Goal: Task Accomplishment & Management: Complete application form

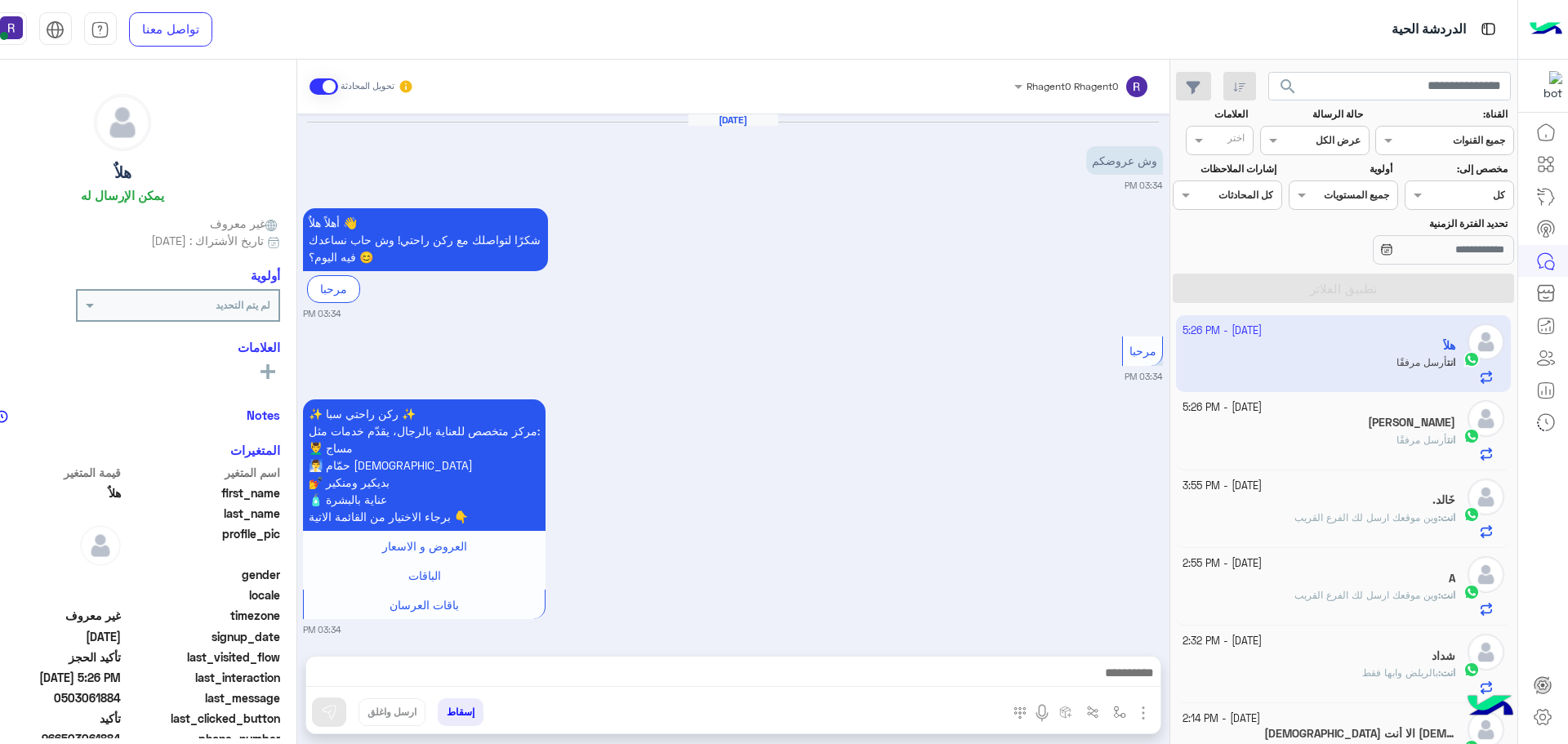
scroll to position [1325, 0]
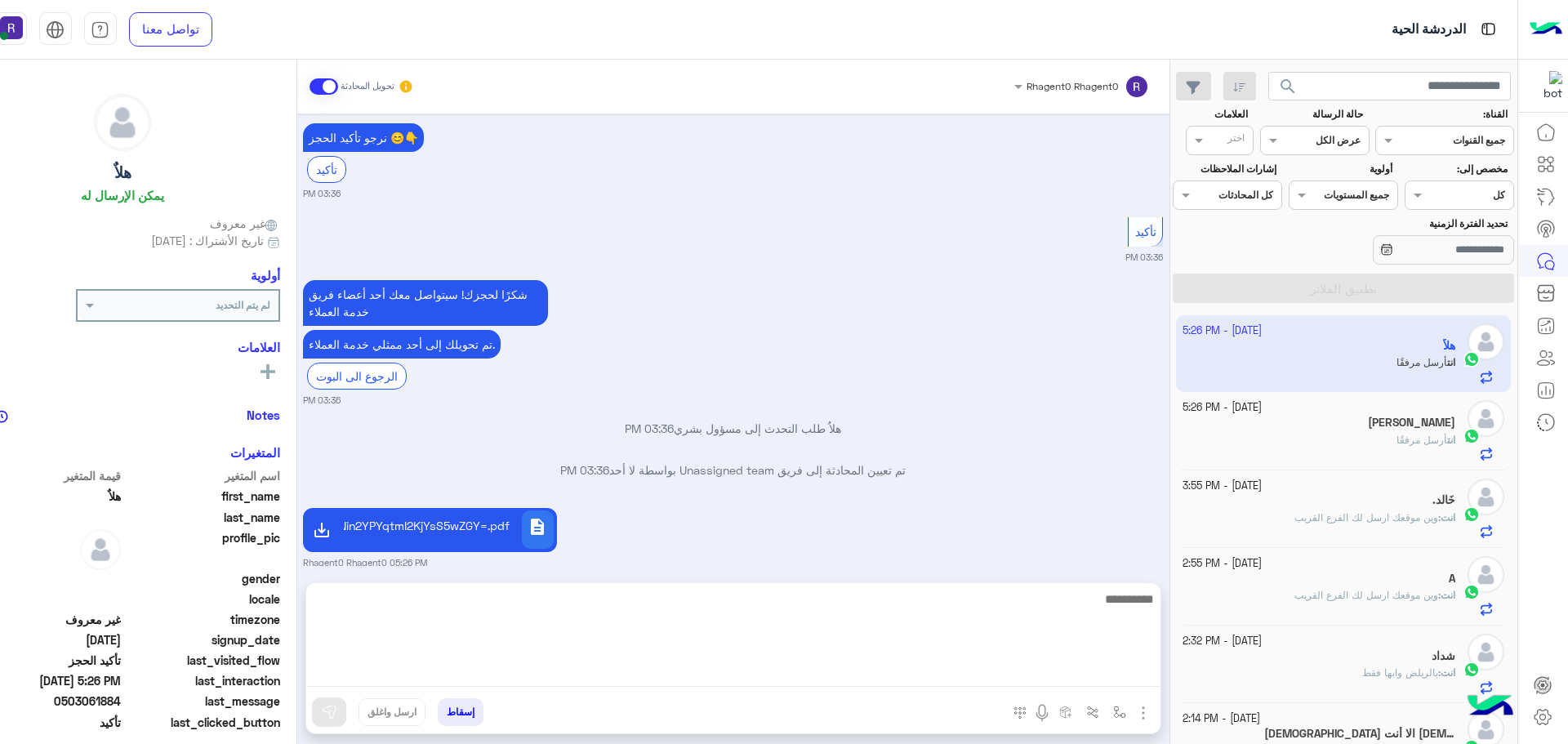
click at [1135, 680] on textarea at bounding box center [733, 638] width 854 height 98
type textarea "**********"
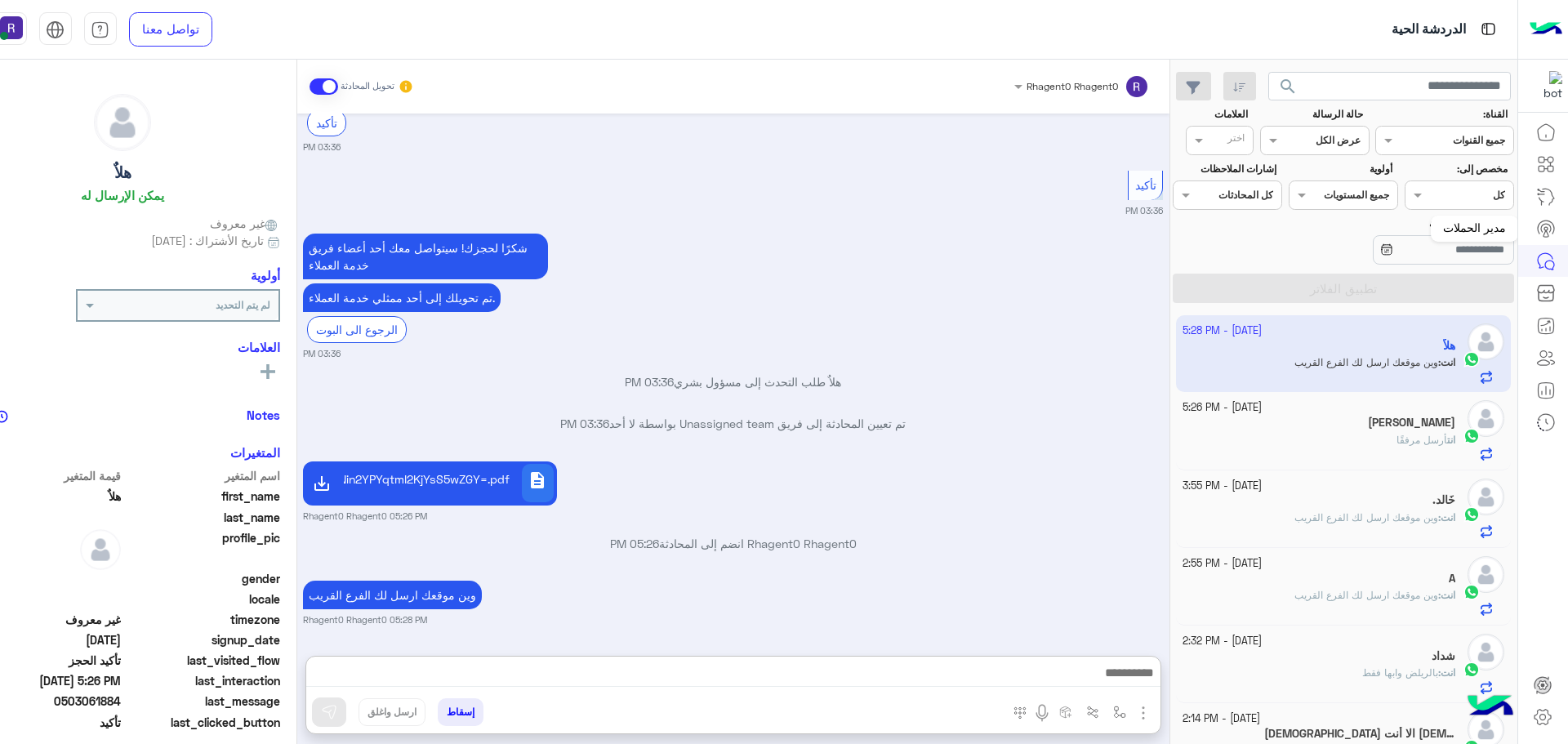
click at [1545, 230] on icon at bounding box center [1546, 228] width 20 height 20
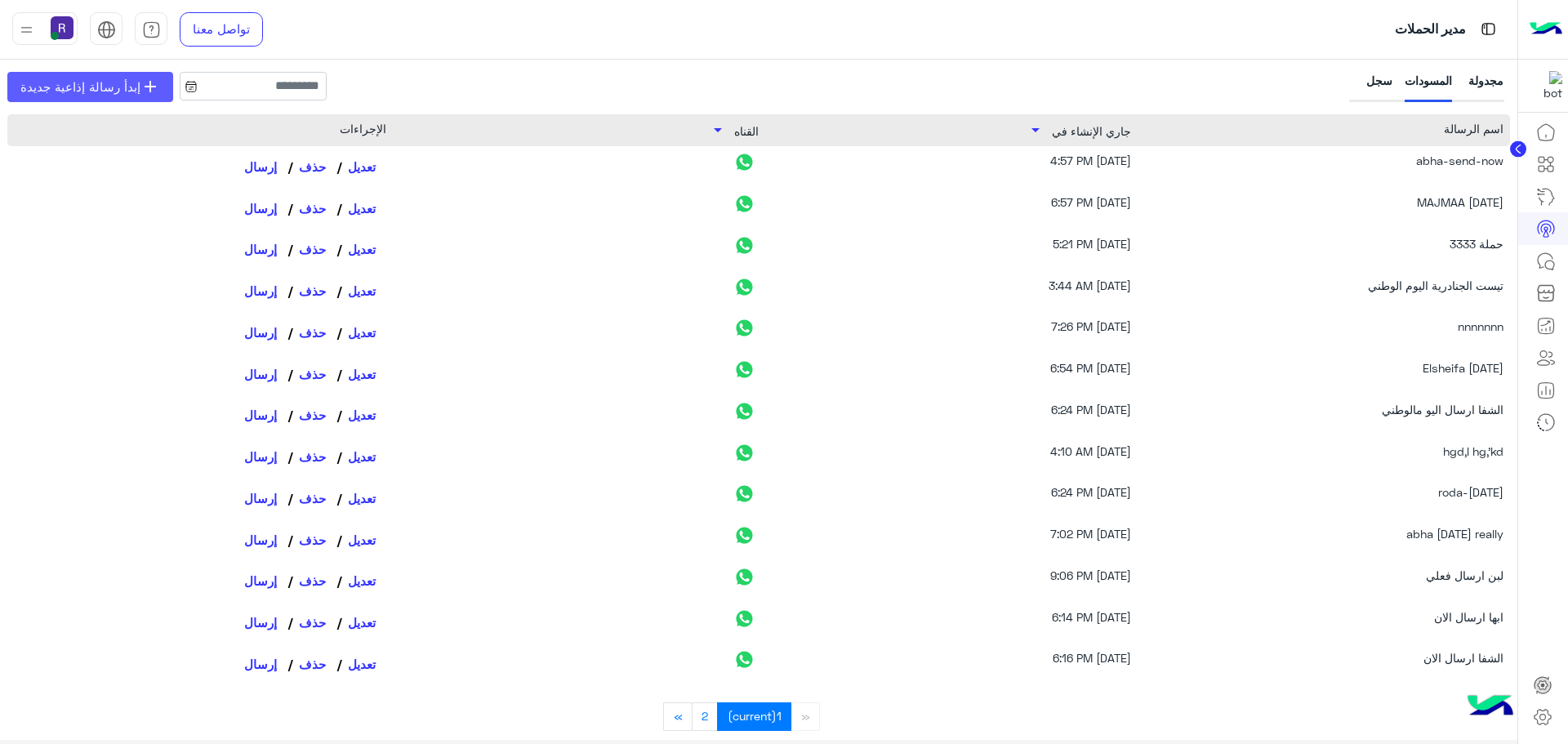
click at [47, 93] on span "إبدأ رسالة إذاعية جديدة" at bounding box center [81, 87] width 120 height 19
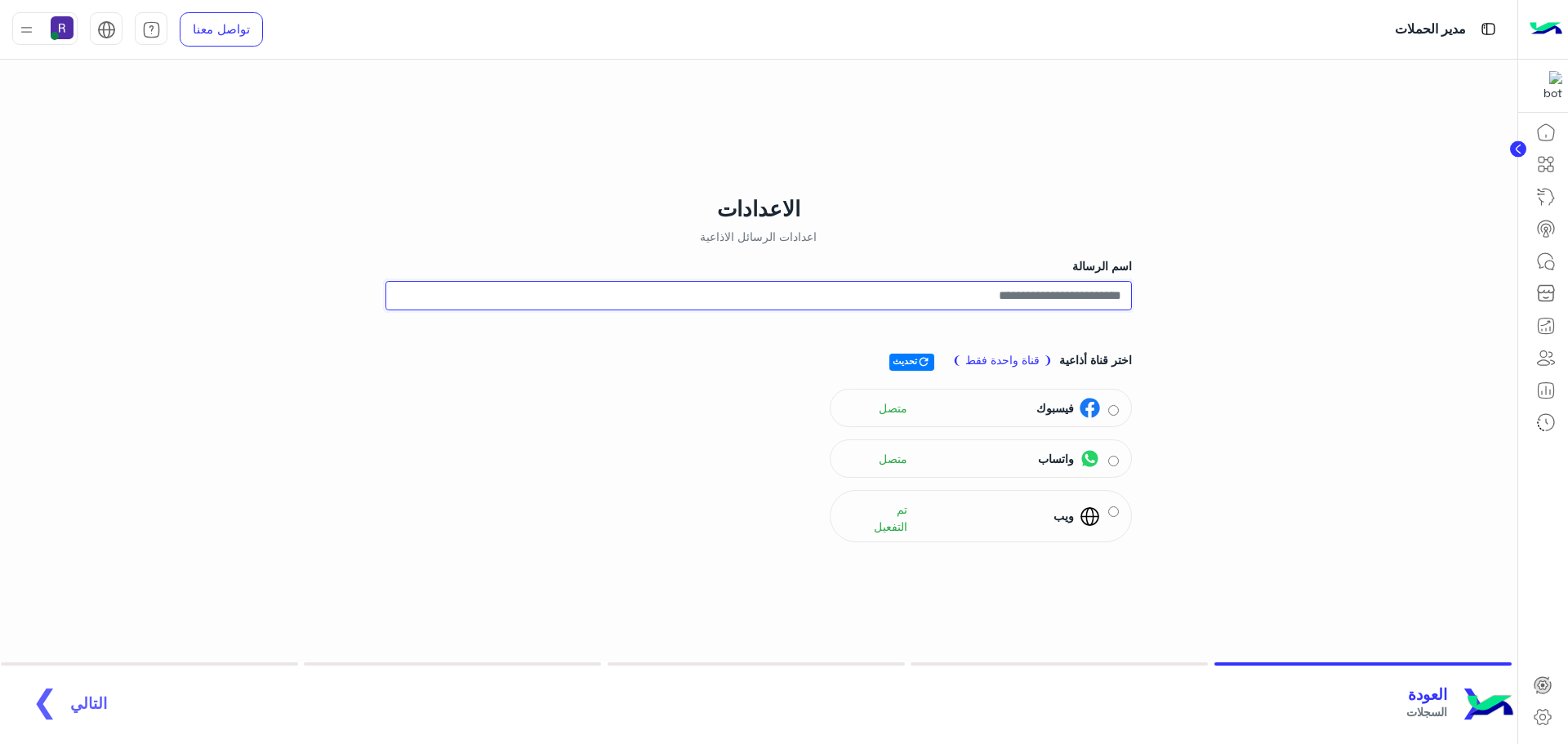
click at [1109, 300] on input "اسم الرسالة" at bounding box center [759, 296] width 747 height 29
type input "*"
type input "**********"
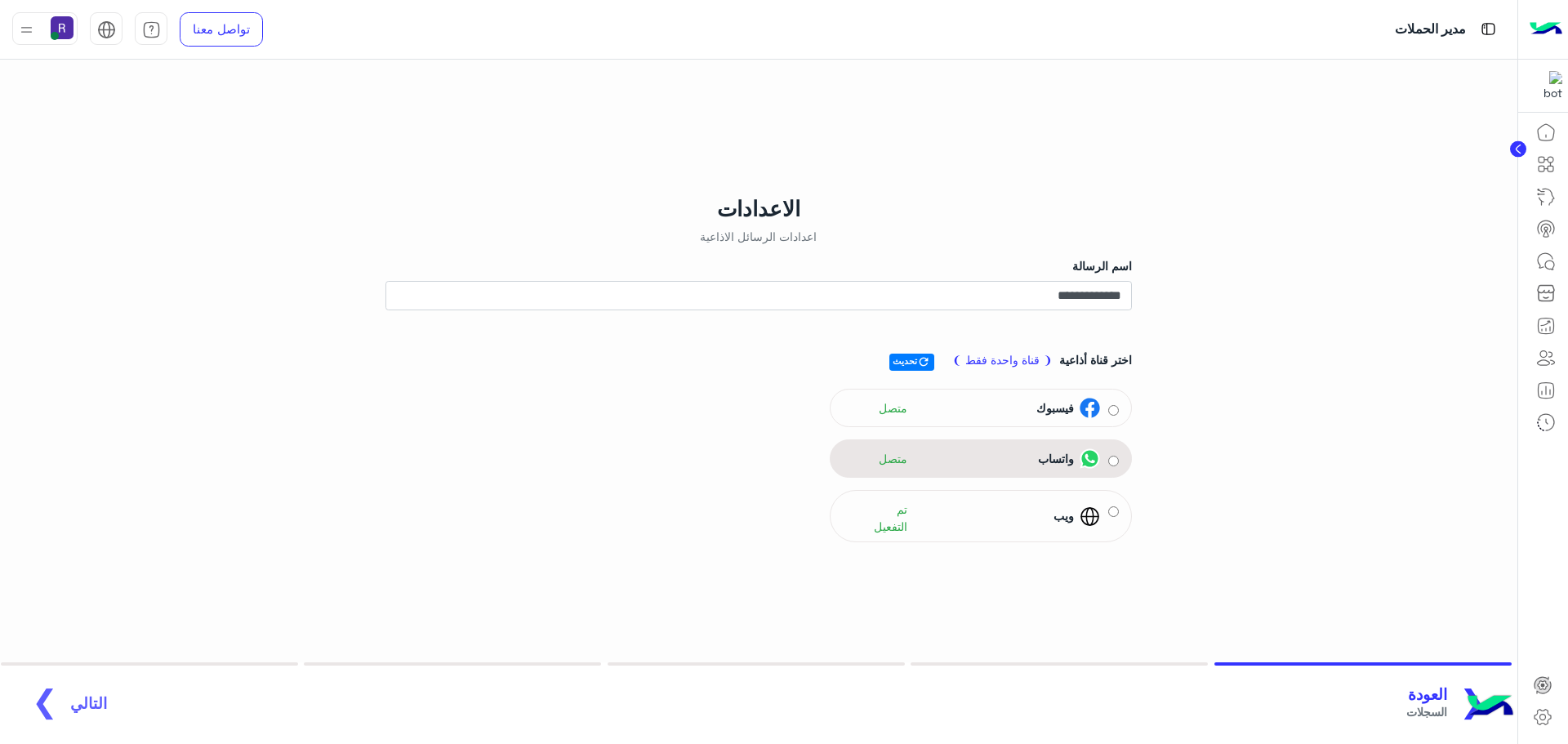
click at [1109, 472] on div "واتساب متصل" at bounding box center [981, 458] width 302 height 39
click at [1116, 467] on div "واتساب متصل" at bounding box center [981, 459] width 276 height 25
click at [81, 698] on span "التالي" at bounding box center [88, 694] width 37 height 19
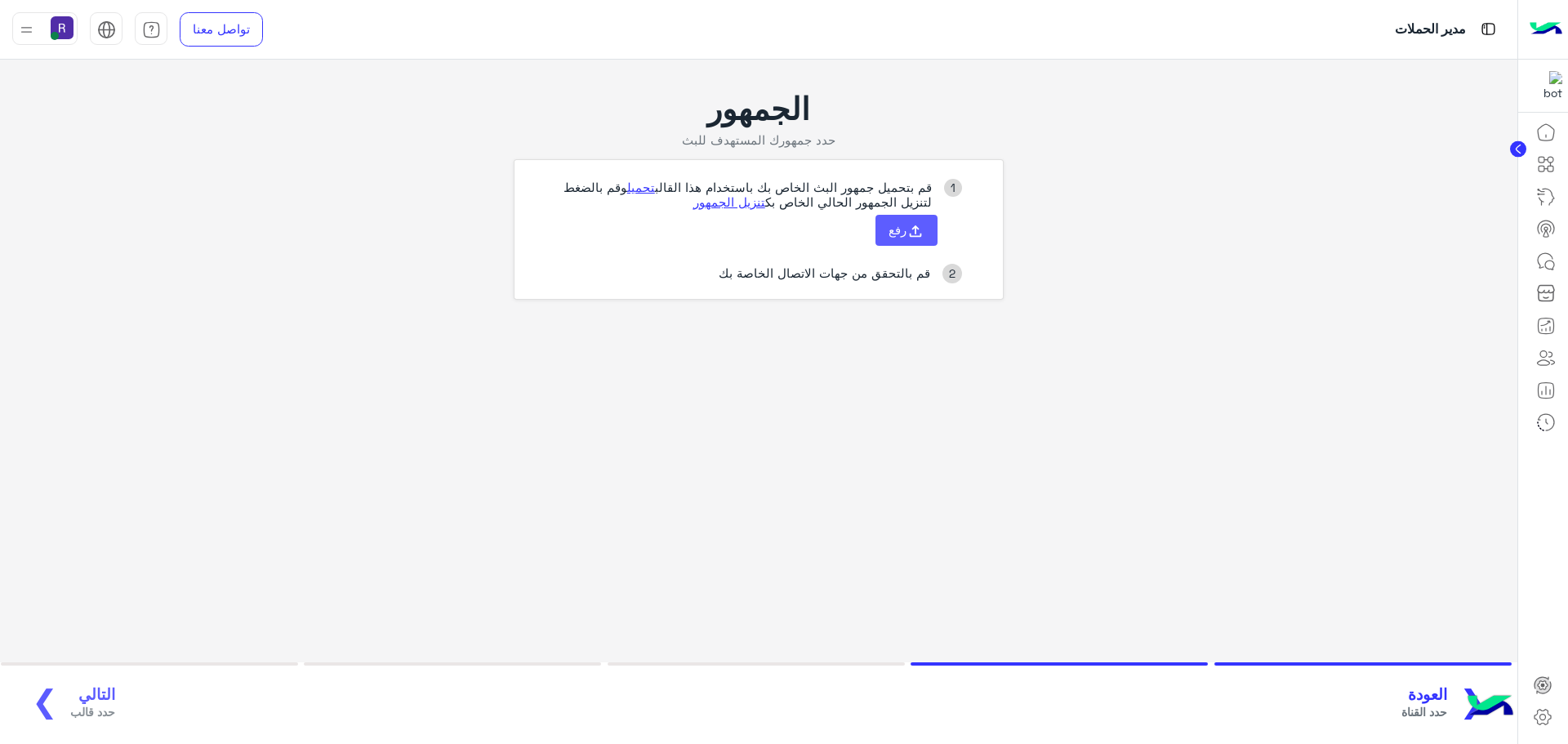
click at [877, 227] on button "رفع" at bounding box center [906, 230] width 62 height 31
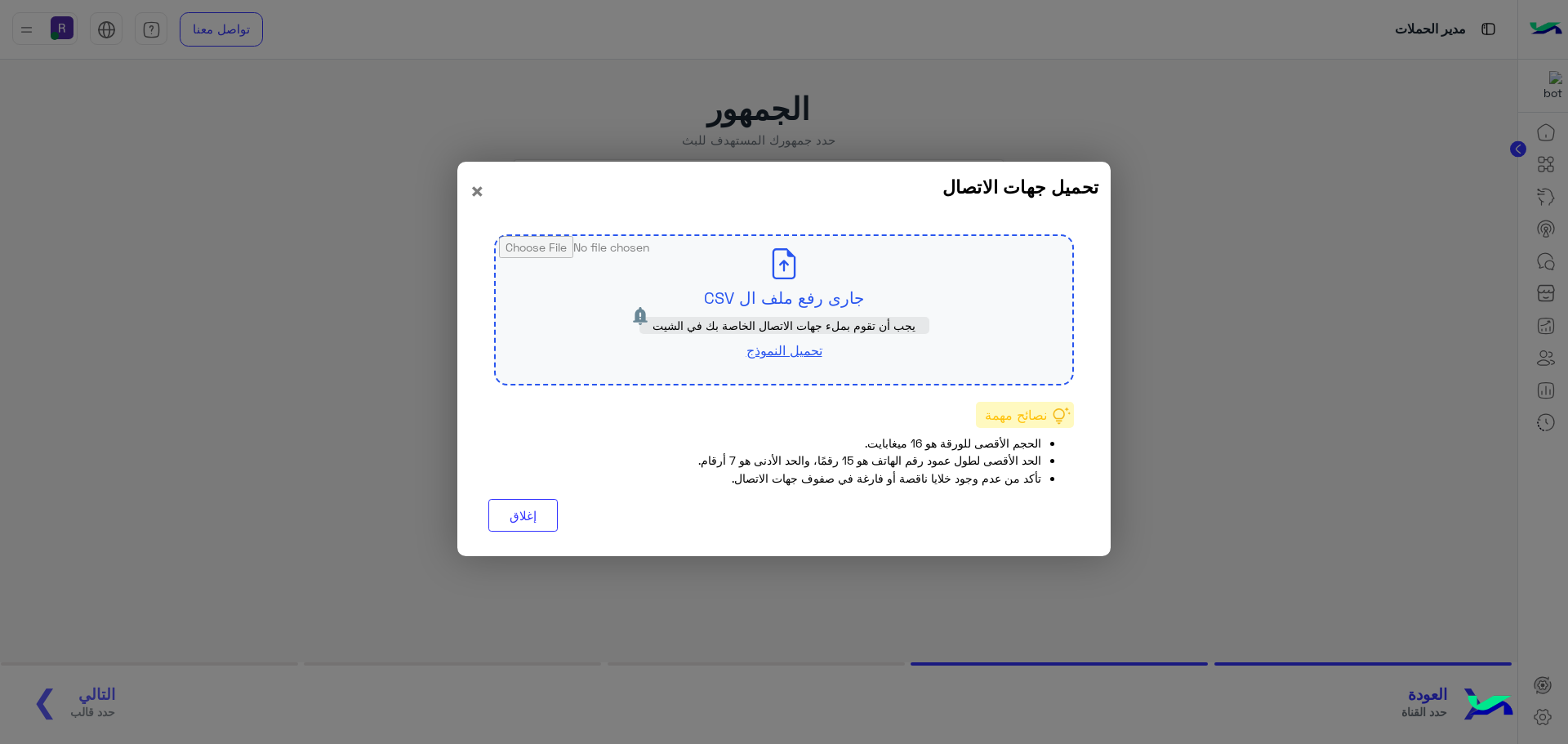
click at [833, 295] on input "file" at bounding box center [784, 309] width 576 height 147
type input "**********"
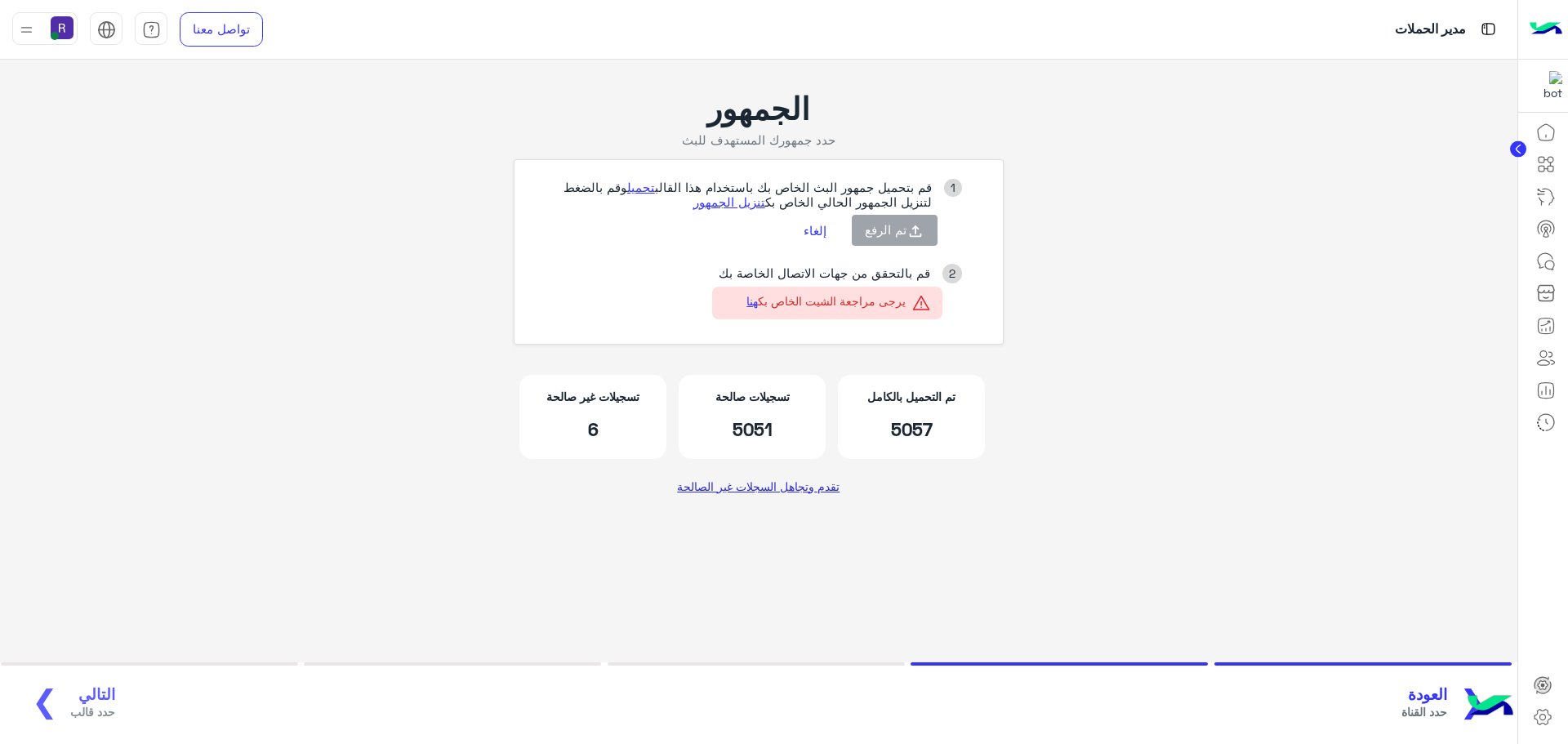
click at [811, 480] on link "تقدم وتجاهل السجلات غير الصالحة" at bounding box center [759, 486] width 175 height 29
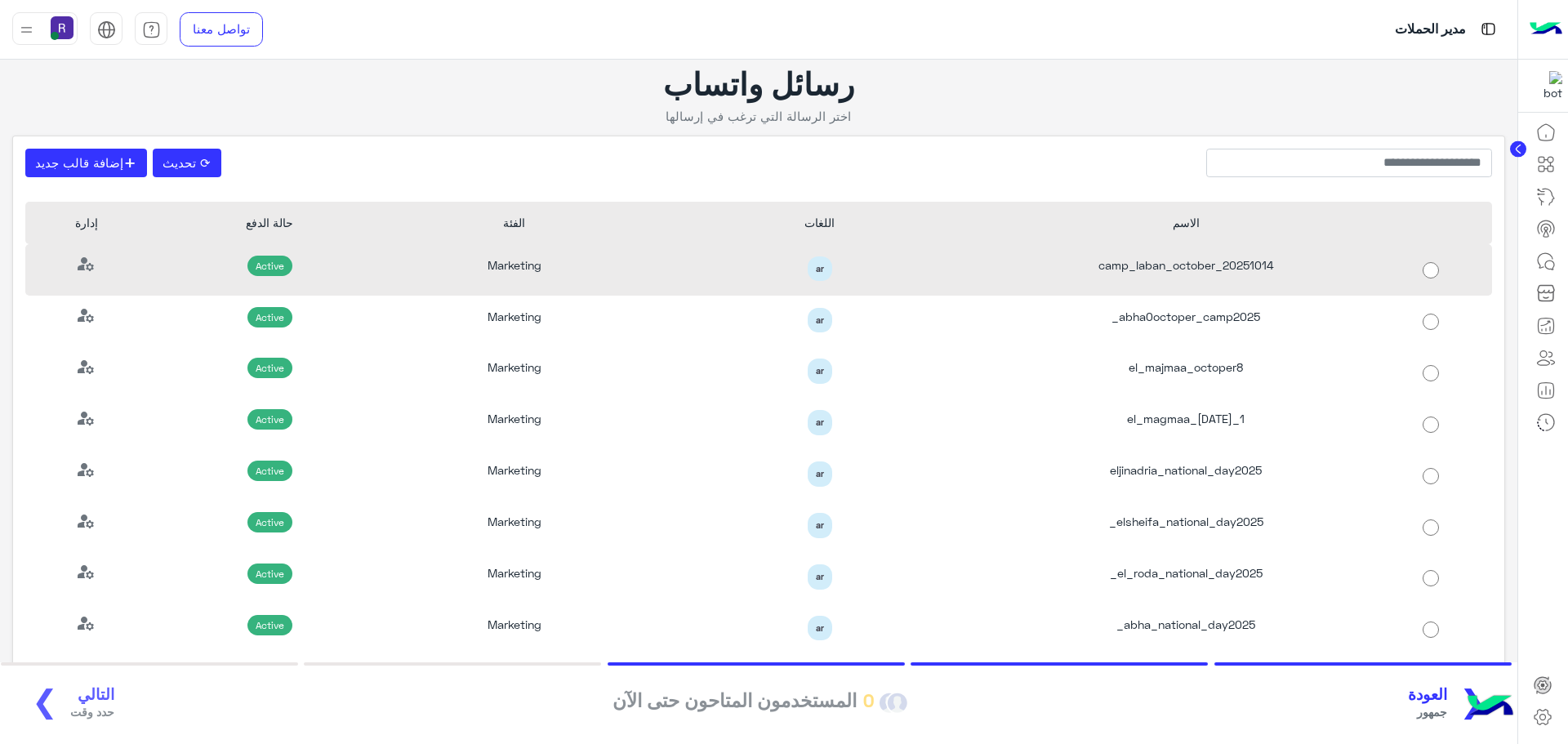
click at [1265, 264] on div "camp_laban_october_20251014" at bounding box center [1187, 270] width 367 height 51
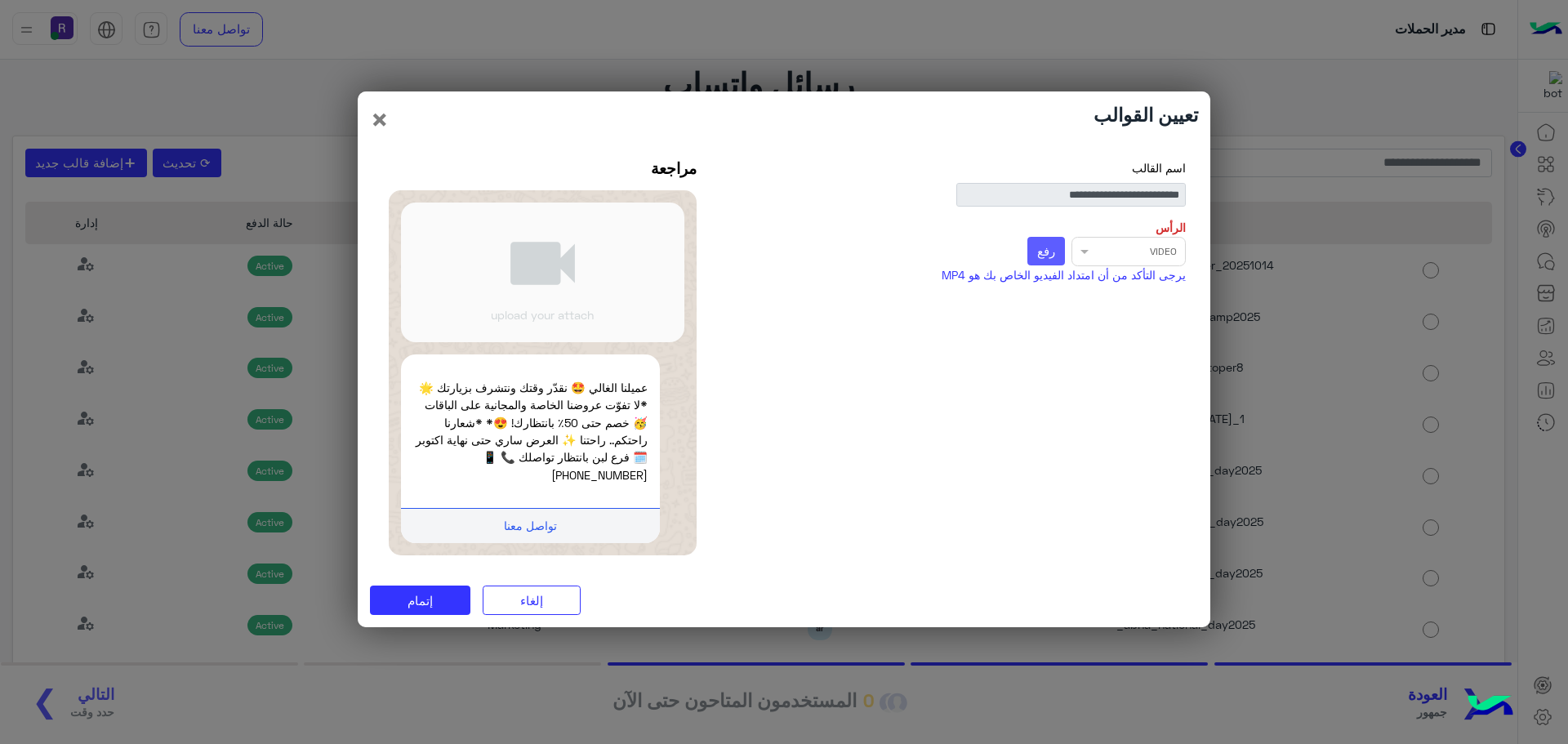
click at [1051, 258] on span "رفع" at bounding box center [1046, 250] width 18 height 15
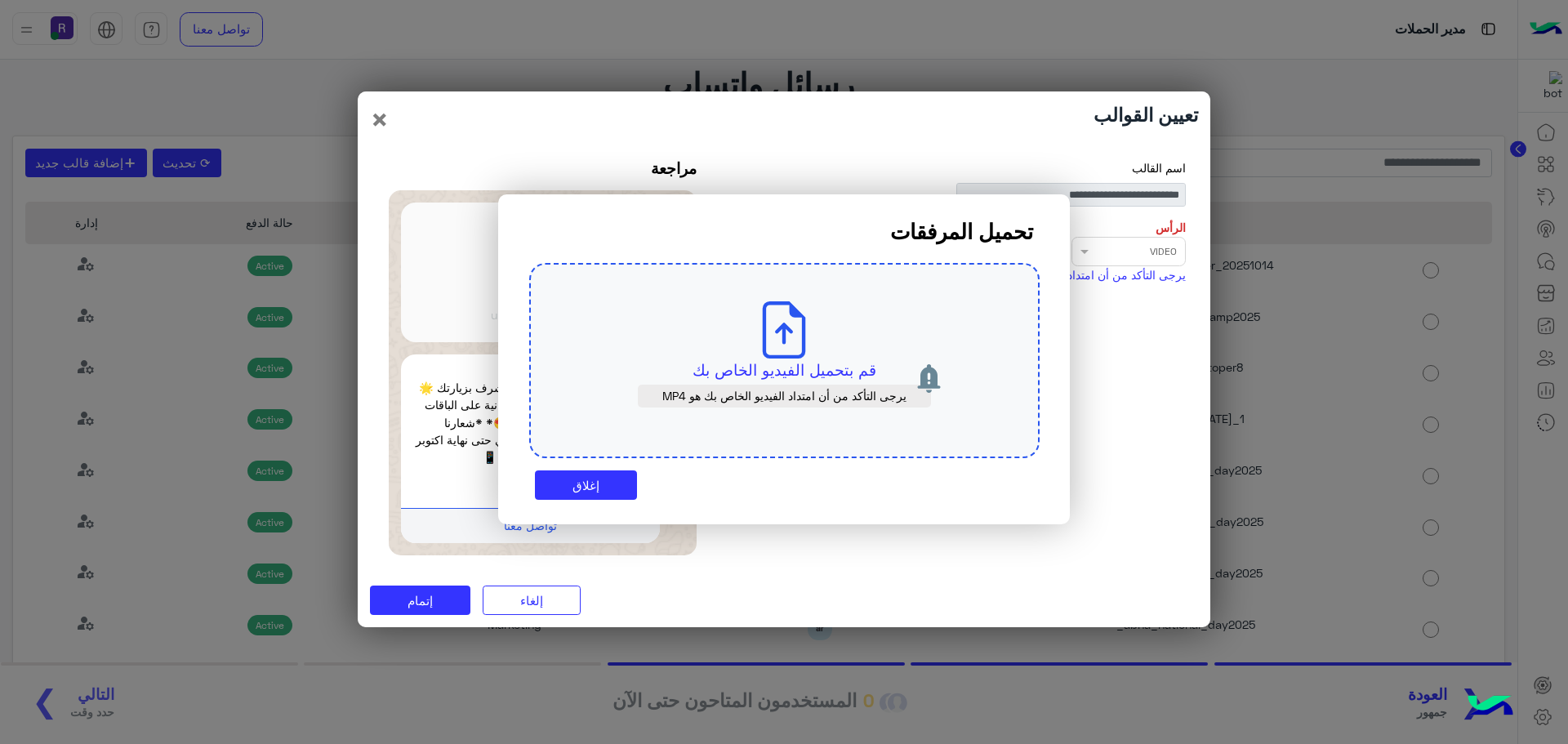
click at [796, 359] on p "قم بتحميل الفيديو الخاص بك" at bounding box center [784, 369] width 434 height 23
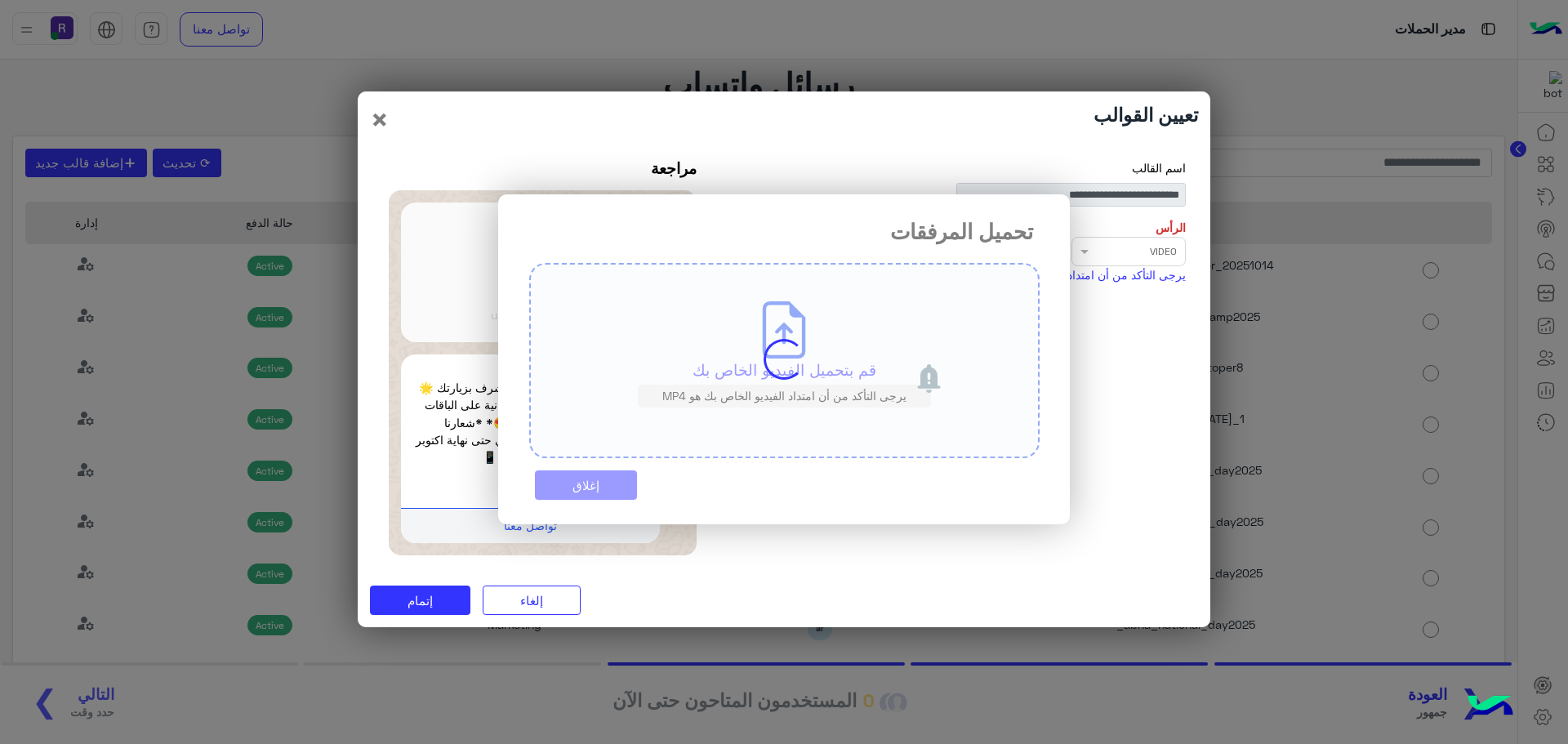
click at [616, 484] on div "تحميل المرفقات قم بتحميل الفيديو الخاص بك يرجى التأكد من أن امتداد الفيديو الخا…" at bounding box center [784, 360] width 572 height 331
click at [1158, 376] on modal-container "تحميل المرفقات قم بتحميل الفيديو الخاص بك يرجى التأكد من أن امتداد الفيديو الخا…" at bounding box center [784, 372] width 1568 height 744
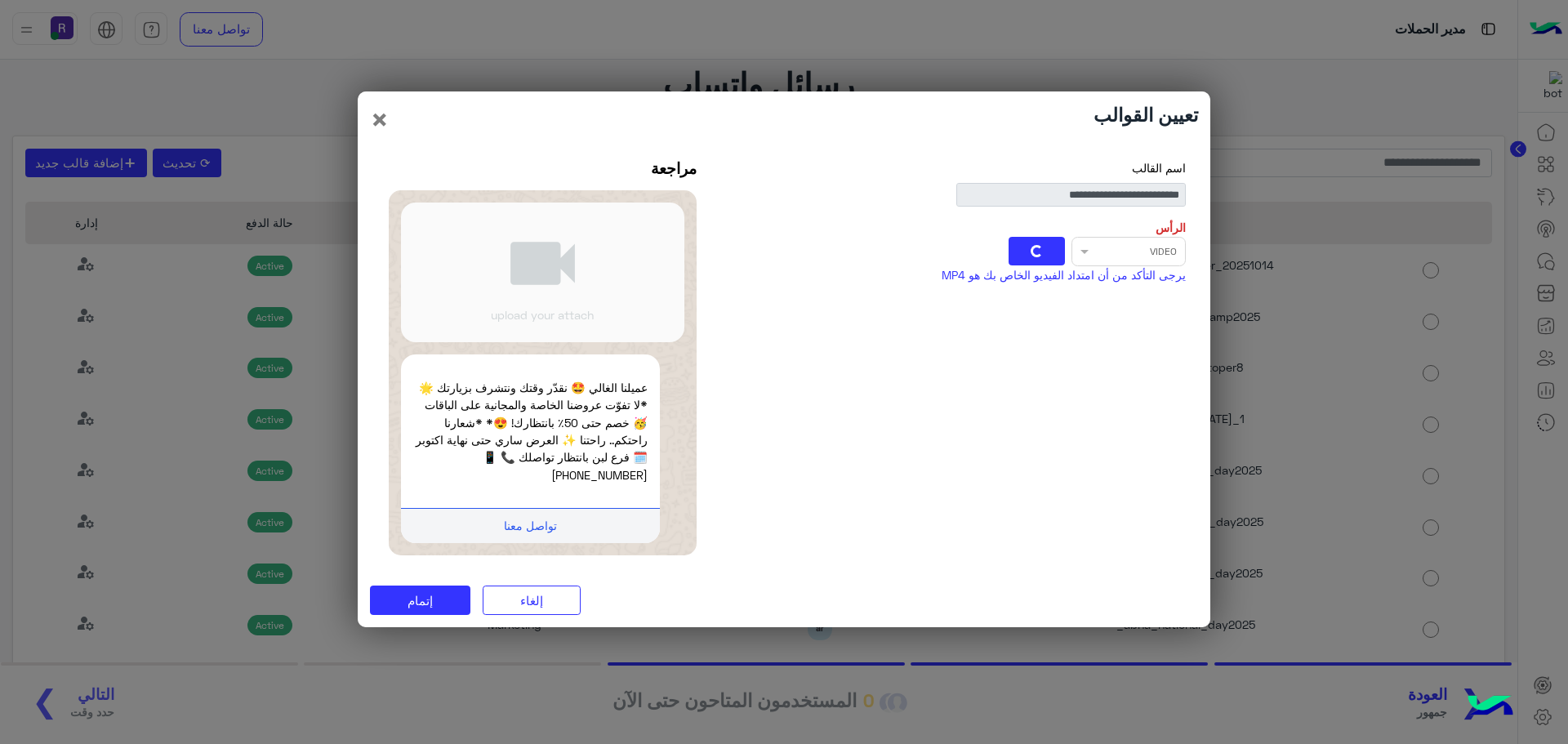
click at [856, 376] on div "**********" at bounding box center [784, 360] width 828 height 402
click at [547, 602] on button "إلغاء" at bounding box center [532, 600] width 98 height 29
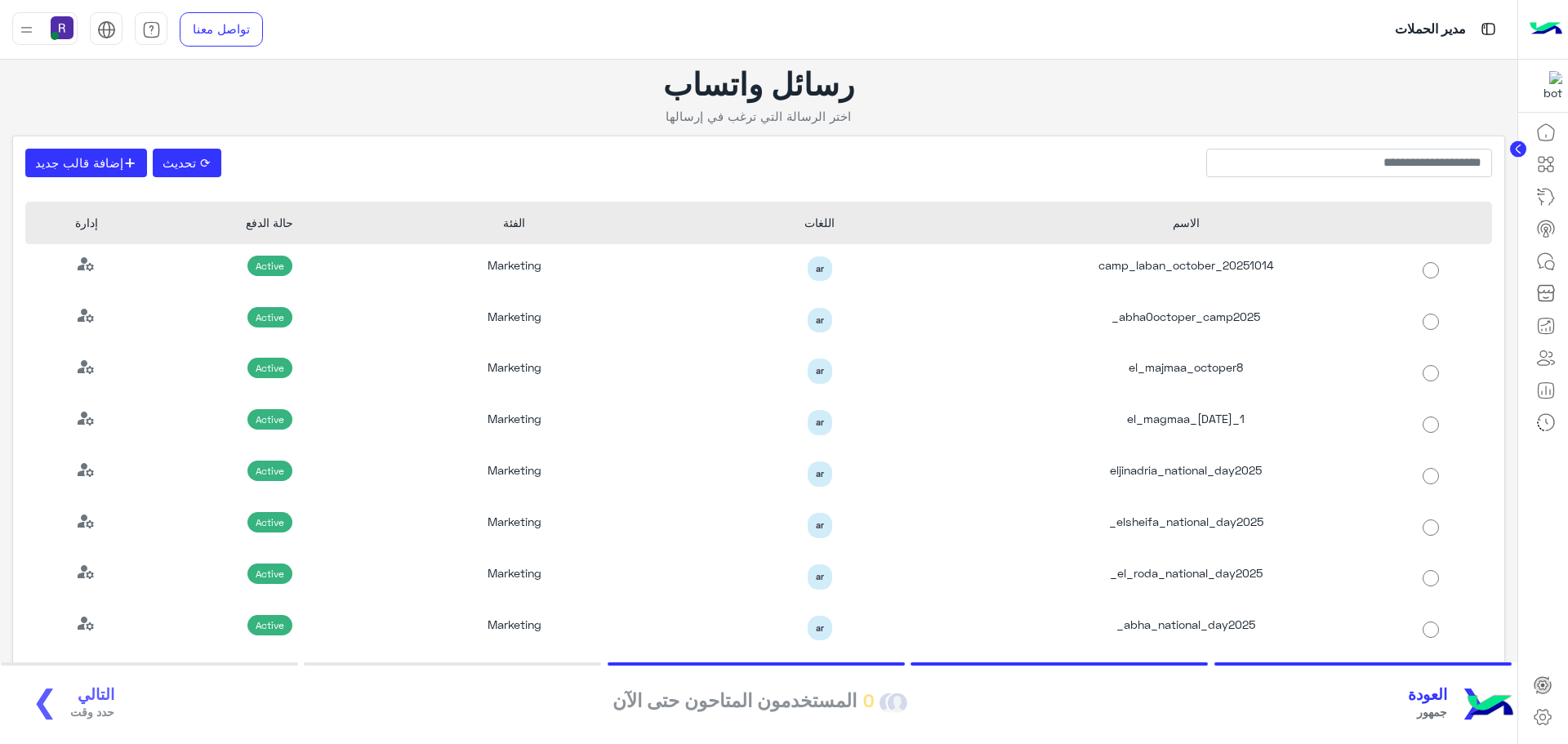
click at [1421, 696] on span "العودة" at bounding box center [1427, 694] width 39 height 19
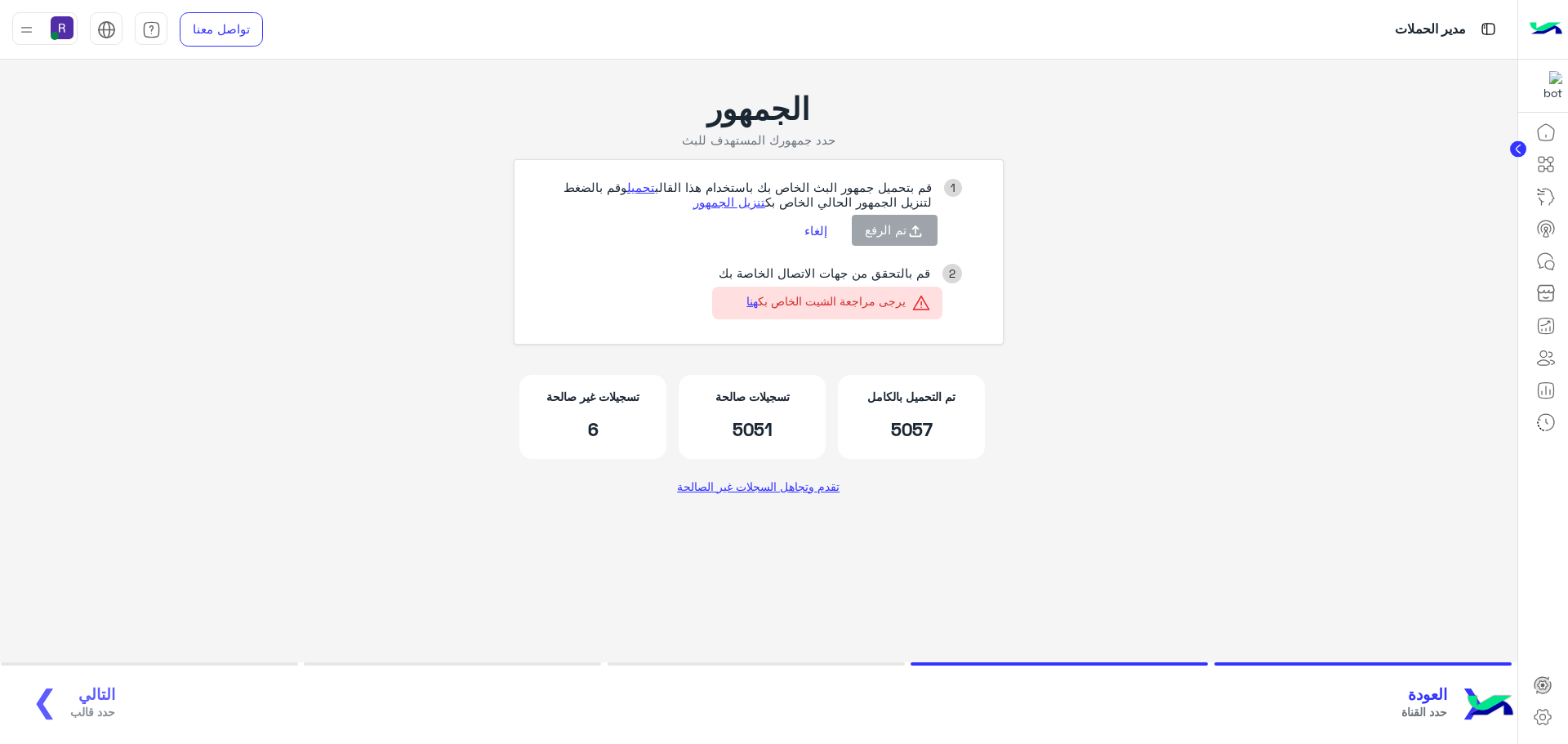
click at [809, 236] on button "إلغاء" at bounding box center [815, 230] width 47 height 27
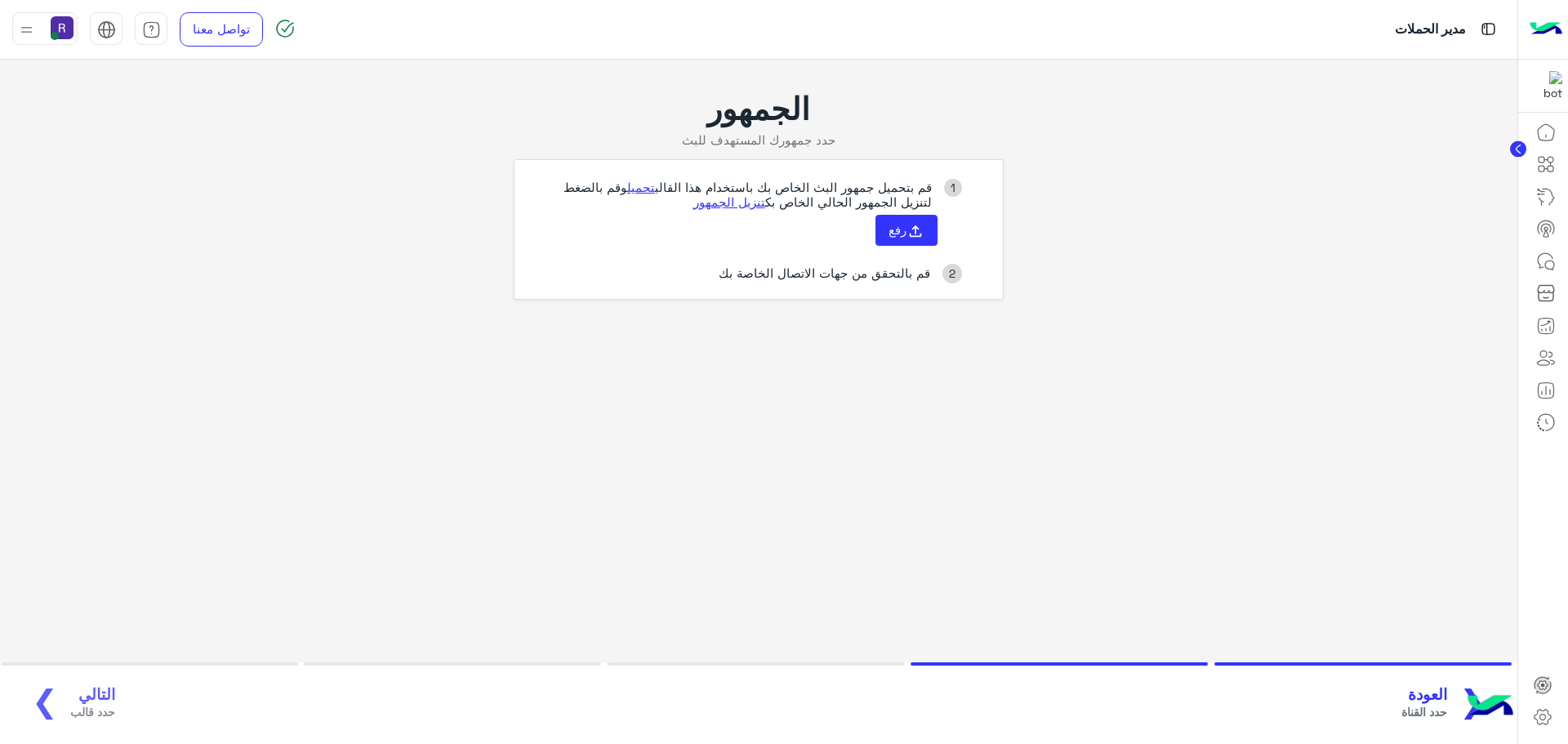
click at [1441, 698] on span "العودة" at bounding box center [1423, 694] width 45 height 19
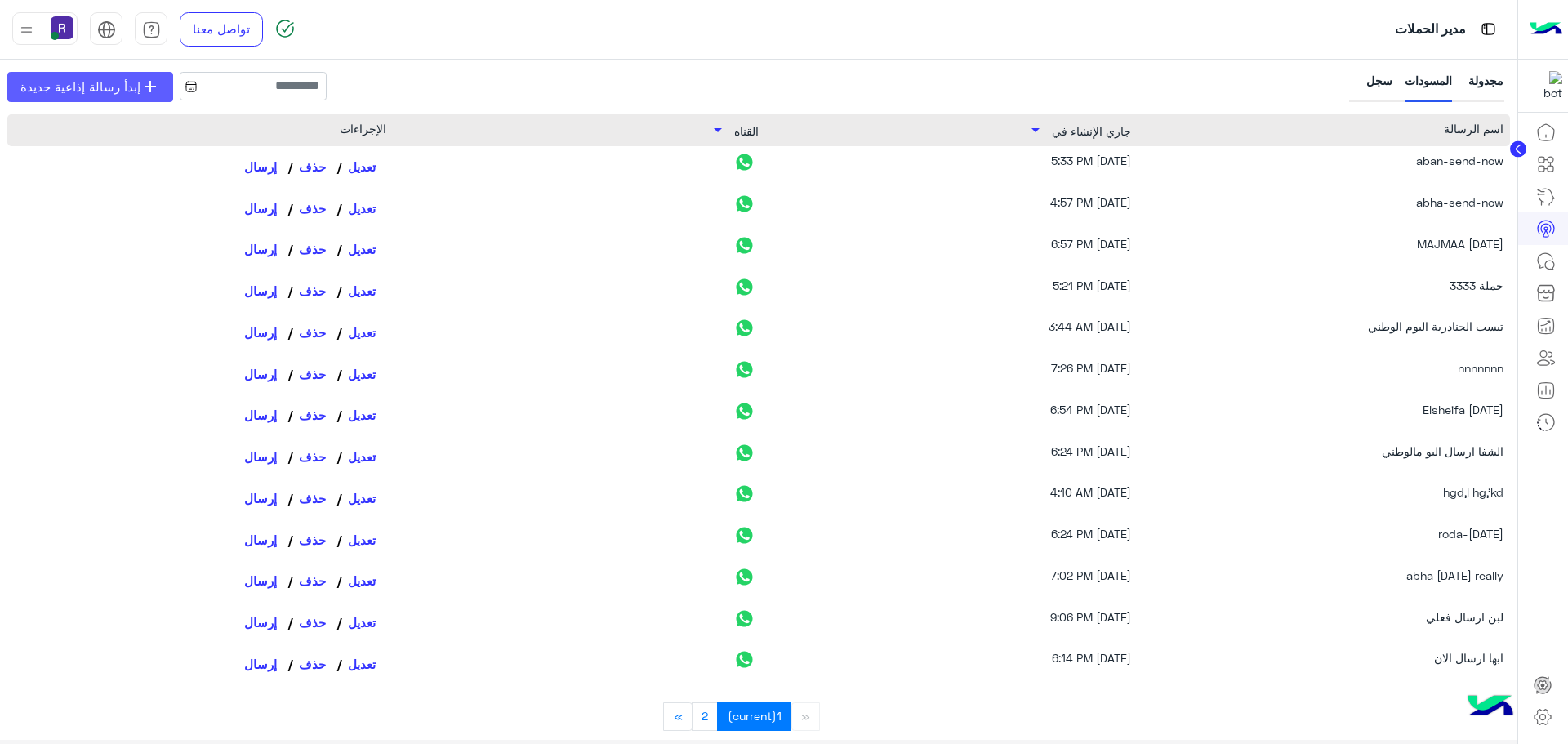
click at [118, 95] on span "إبدأ رسالة إذاعية جديدة" at bounding box center [81, 87] width 120 height 19
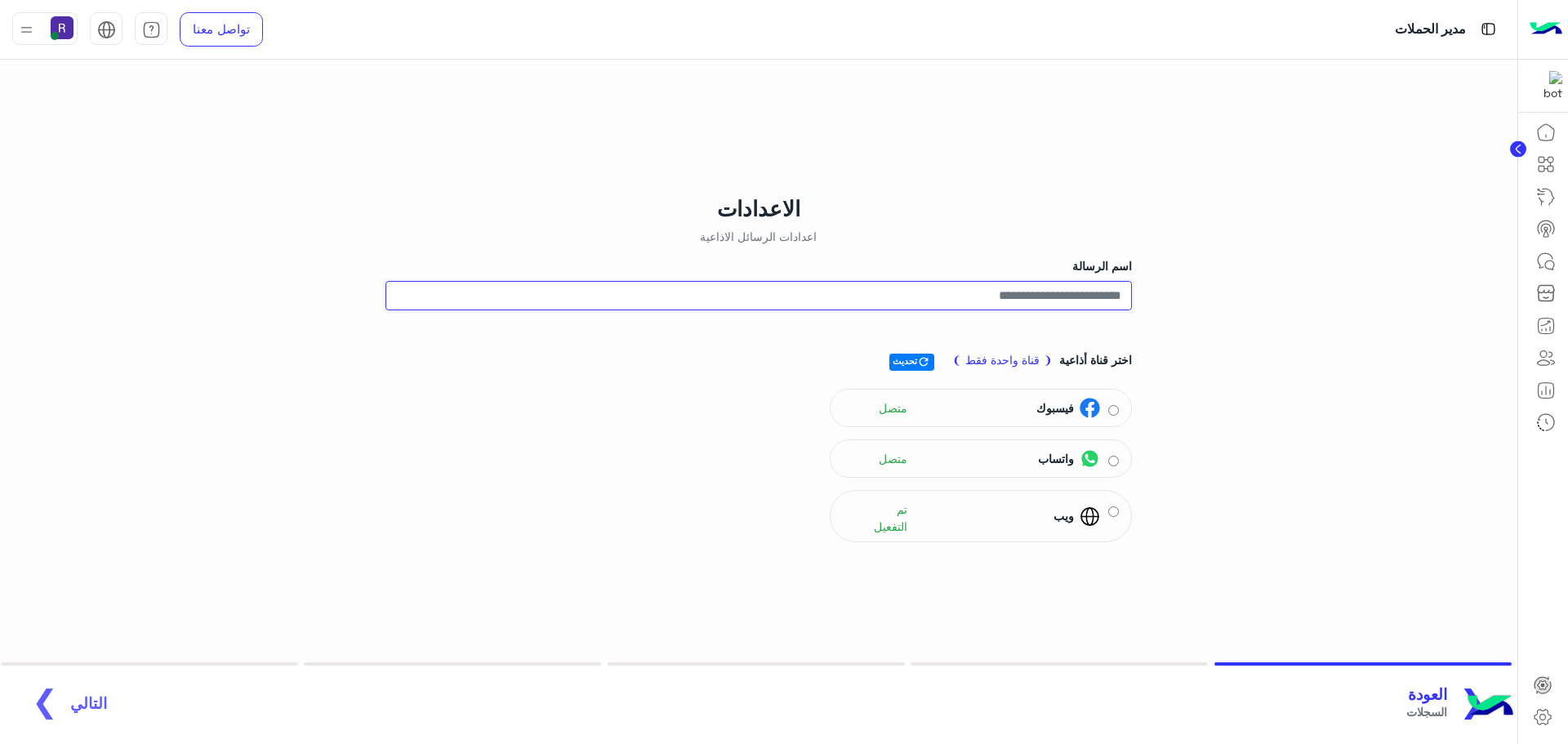
click at [1079, 287] on input "اسم الرسالة" at bounding box center [759, 296] width 747 height 29
type input "**********"
click at [86, 703] on span "جمهور" at bounding box center [88, 711] width 37 height 17
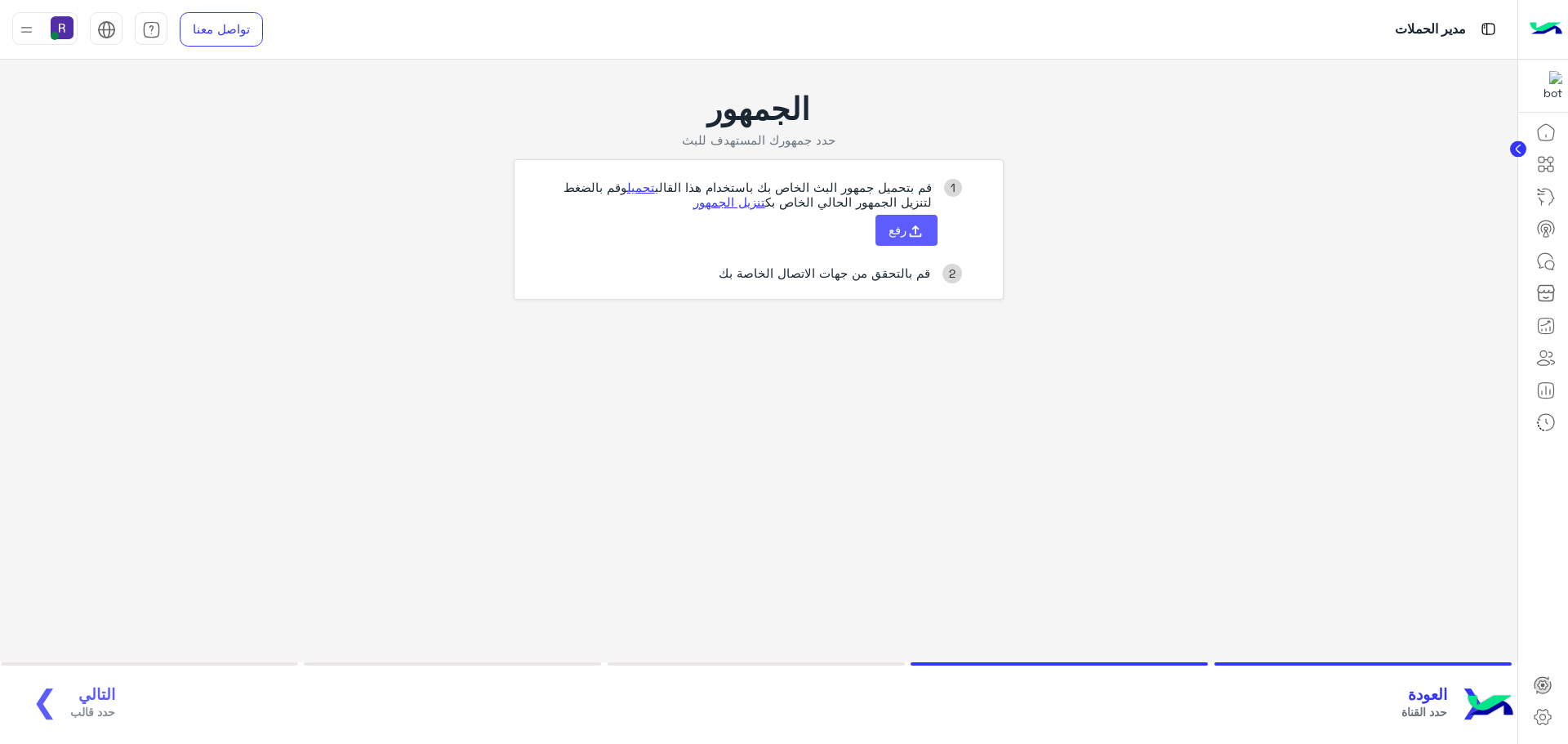
click at [899, 231] on span "رفع" at bounding box center [897, 229] width 18 height 15
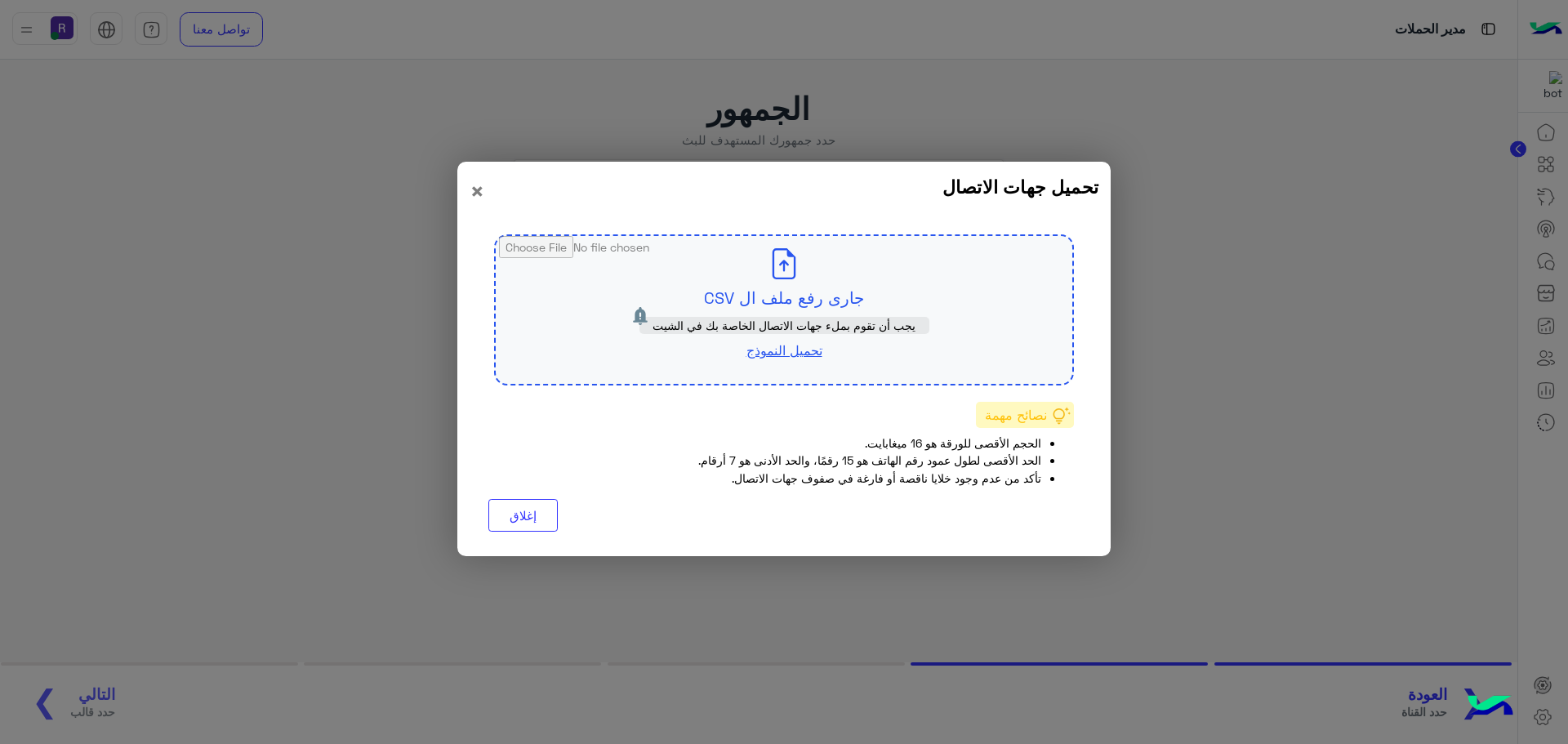
click at [837, 307] on input "file" at bounding box center [784, 309] width 576 height 147
type input "**********"
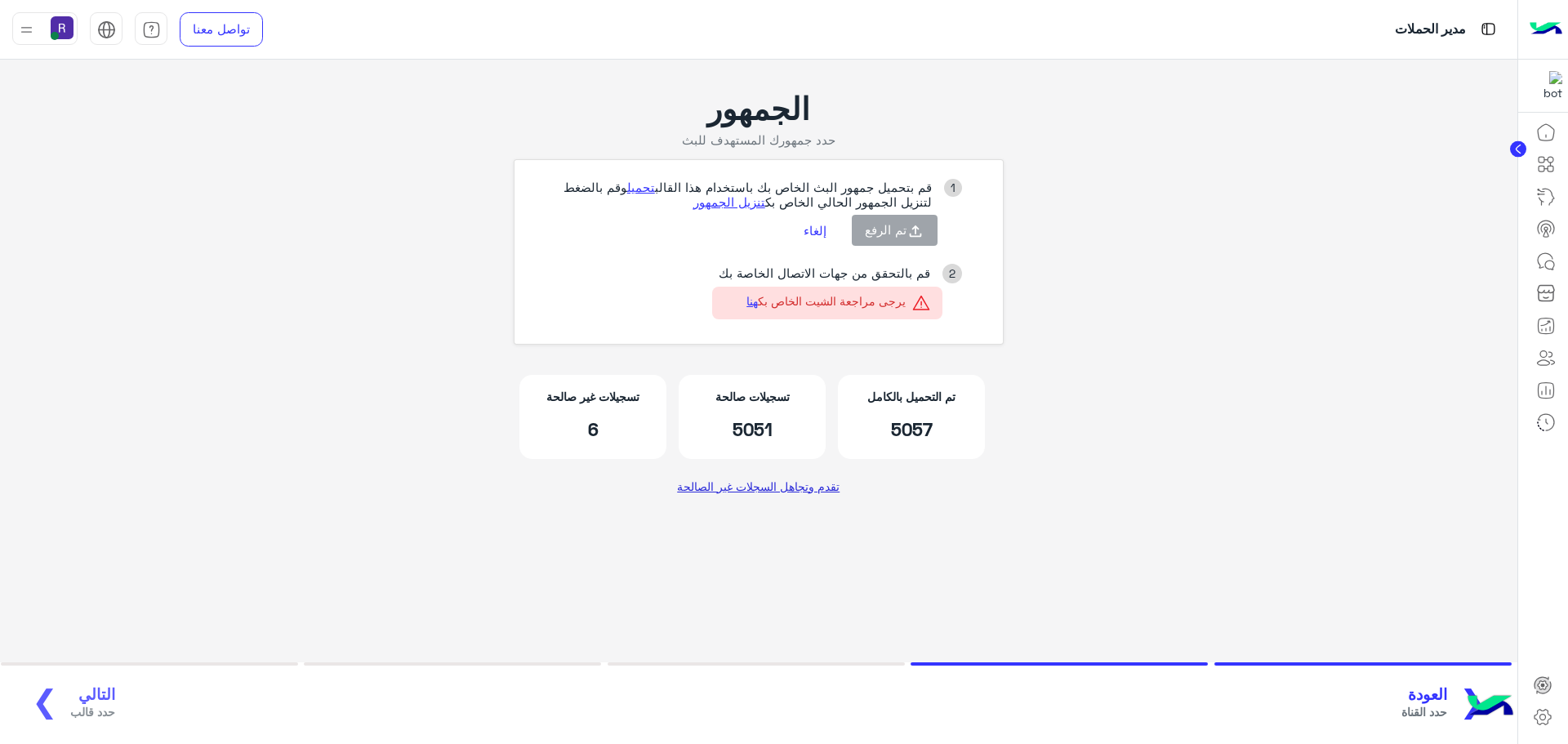
click at [752, 491] on link "تقدم وتجاهل السجلات غير الصالحة" at bounding box center [759, 486] width 175 height 29
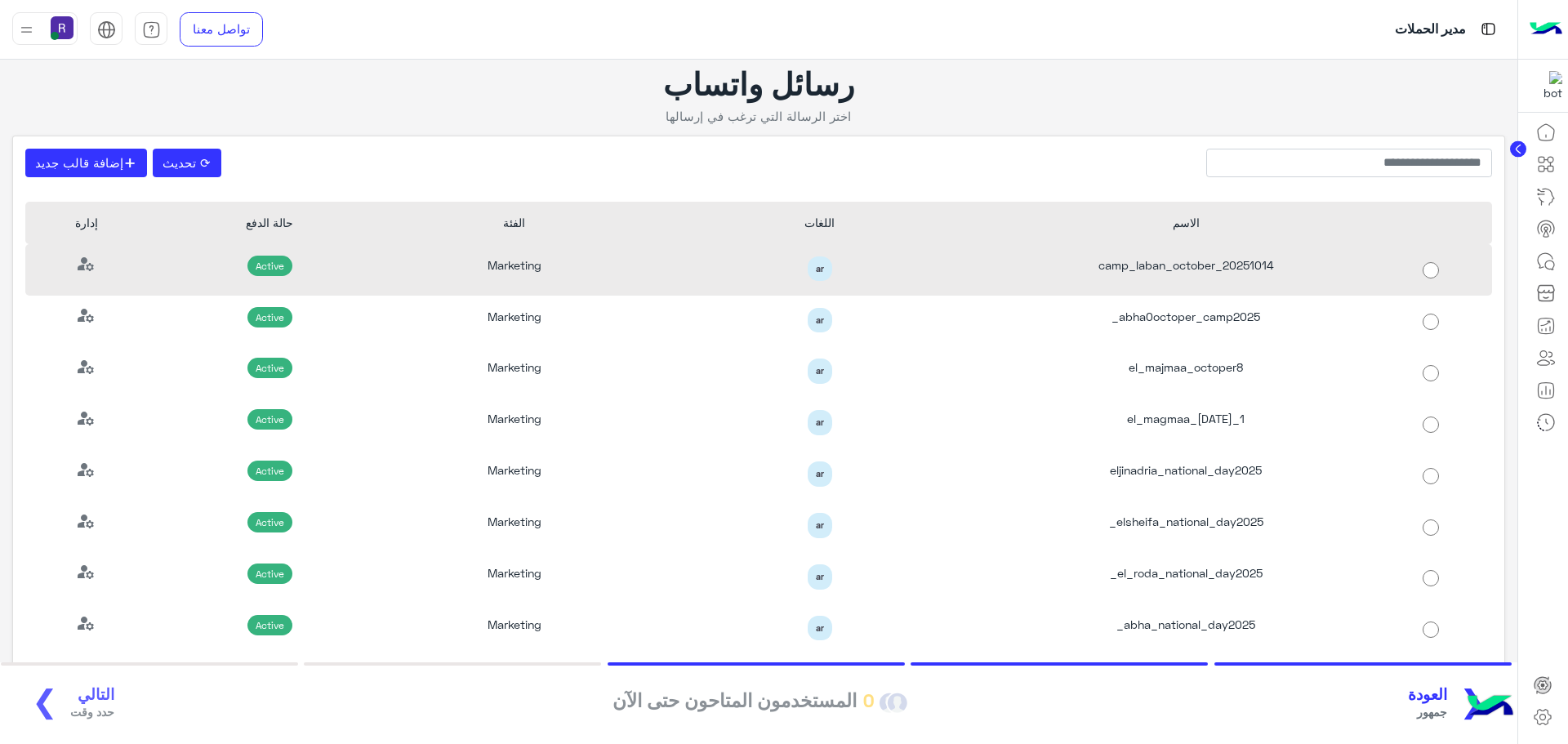
click at [1216, 273] on div "camp_laban_october_20251014" at bounding box center [1187, 270] width 367 height 51
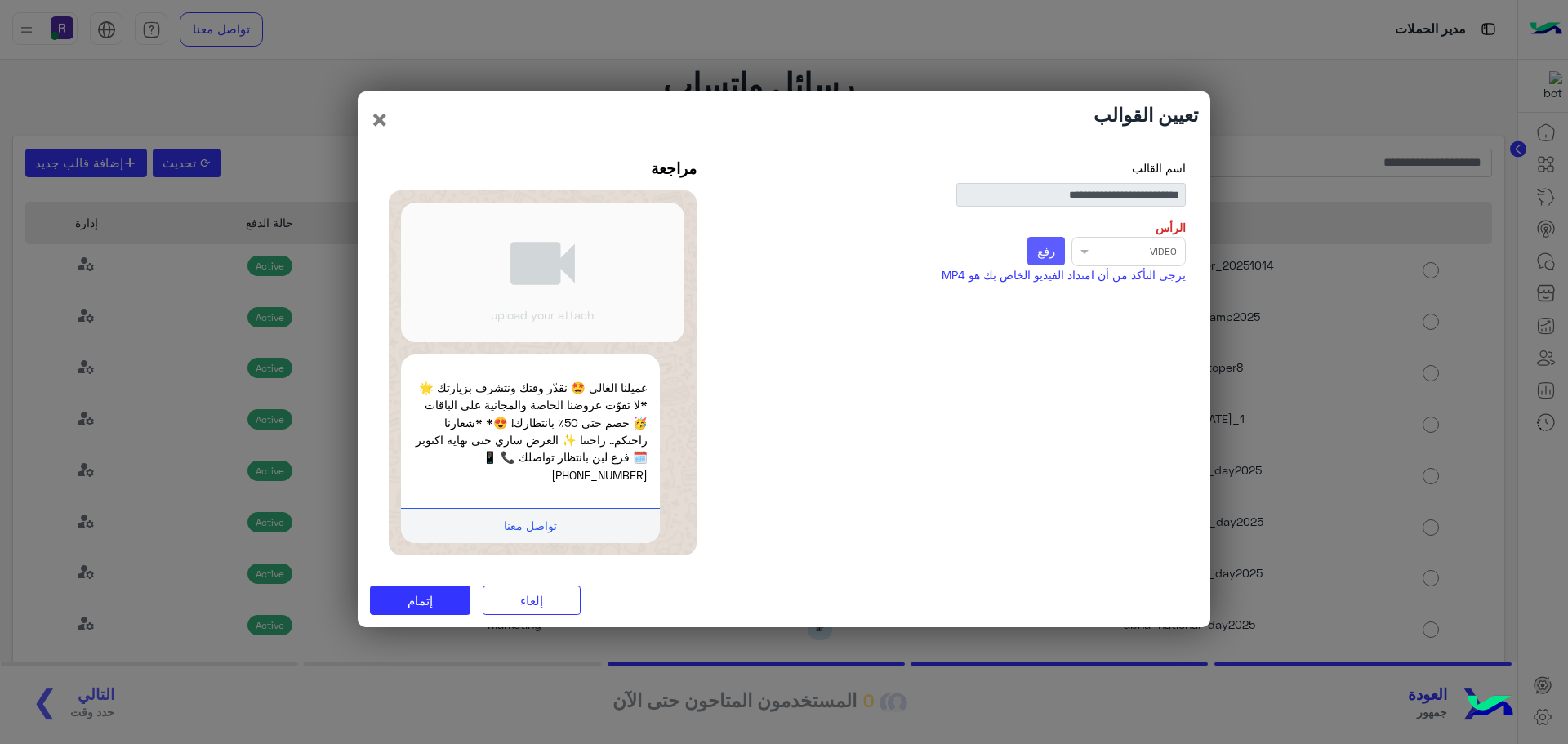
click at [1054, 258] on span "رفع" at bounding box center [1046, 250] width 18 height 15
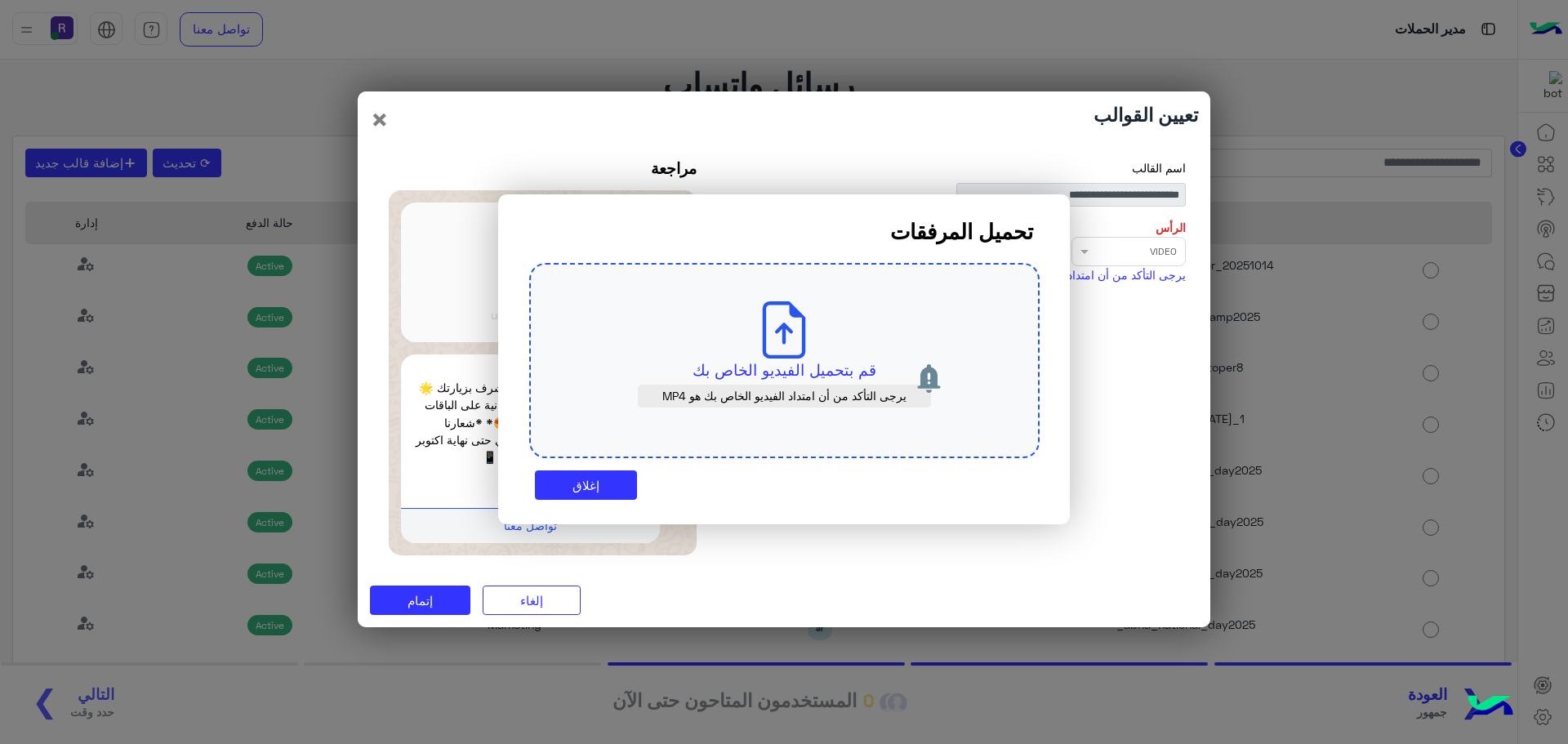
click at [777, 363] on p "قم بتحميل الفيديو الخاص بك" at bounding box center [784, 369] width 434 height 23
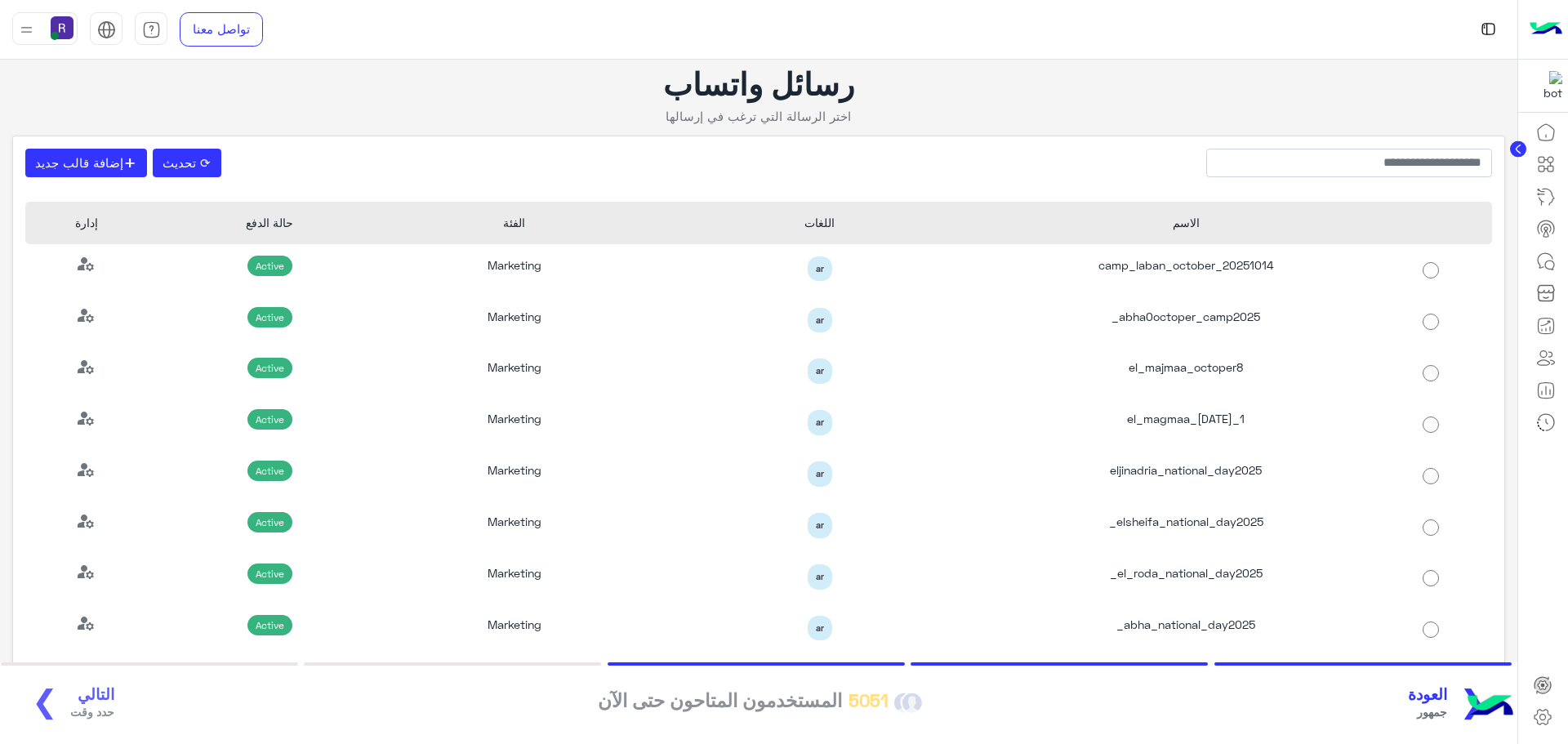
click at [1447, 699] on span "العودة" at bounding box center [1427, 694] width 39 height 19
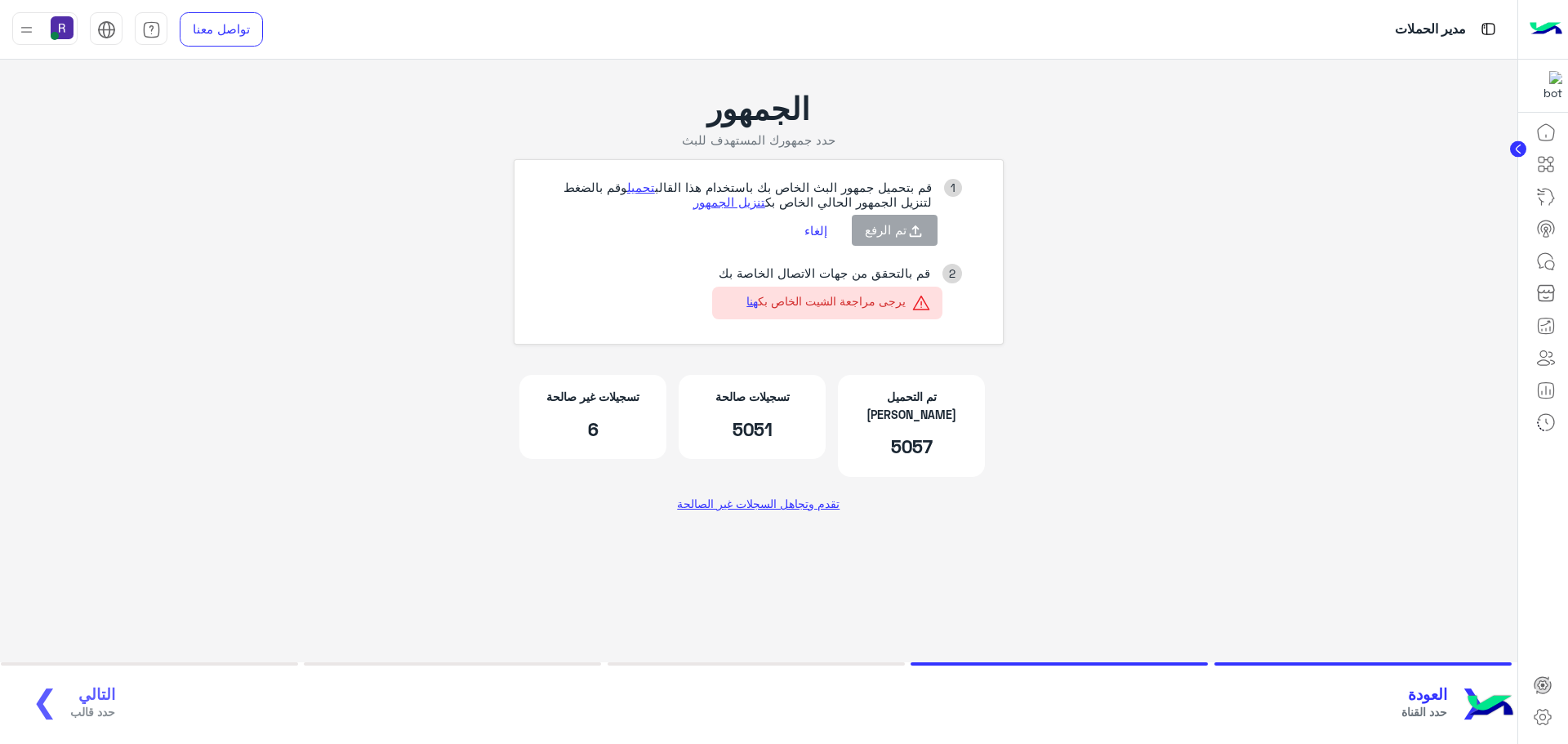
click at [817, 223] on button "إلغاء" at bounding box center [815, 230] width 47 height 27
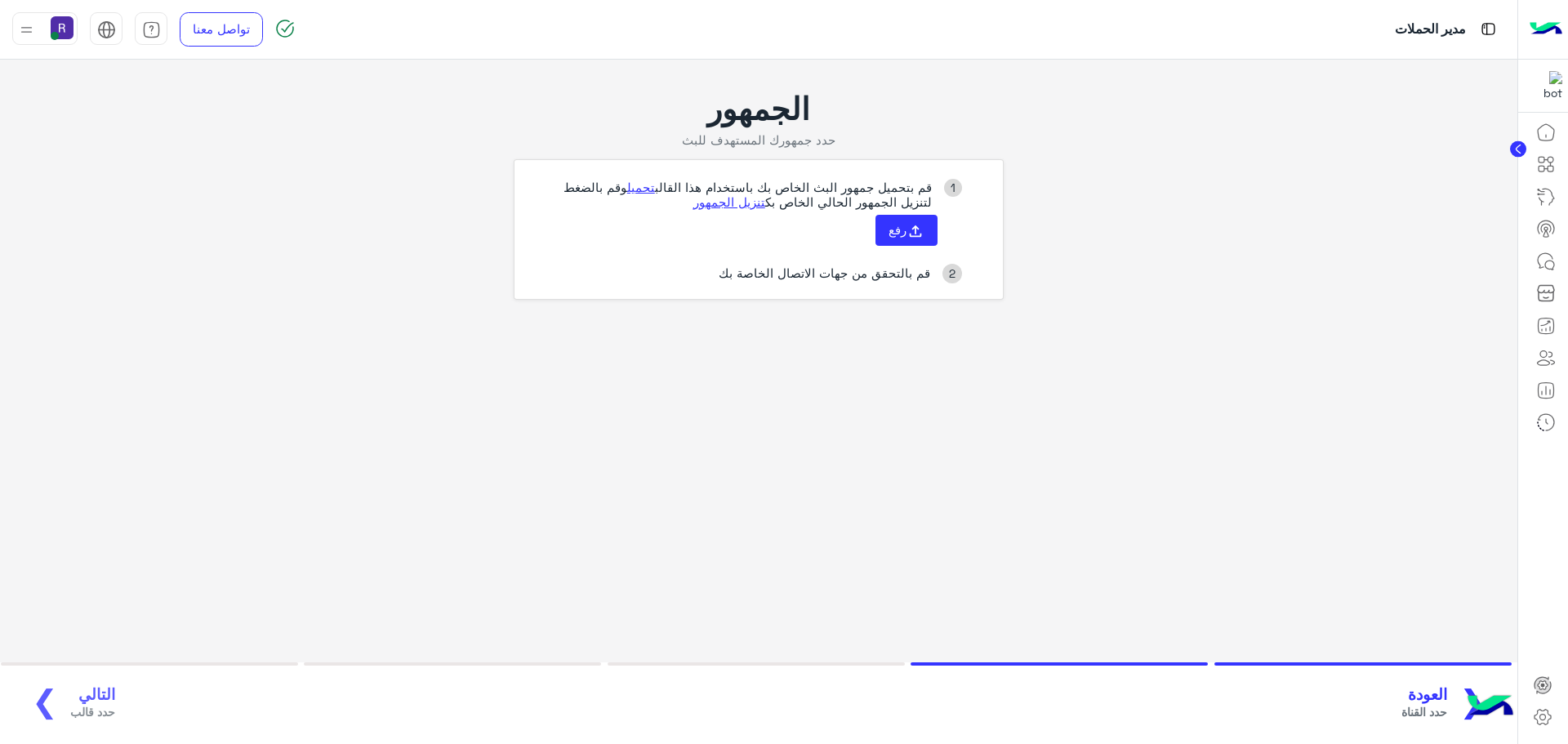
click at [1434, 695] on span "العودة" at bounding box center [1423, 694] width 45 height 19
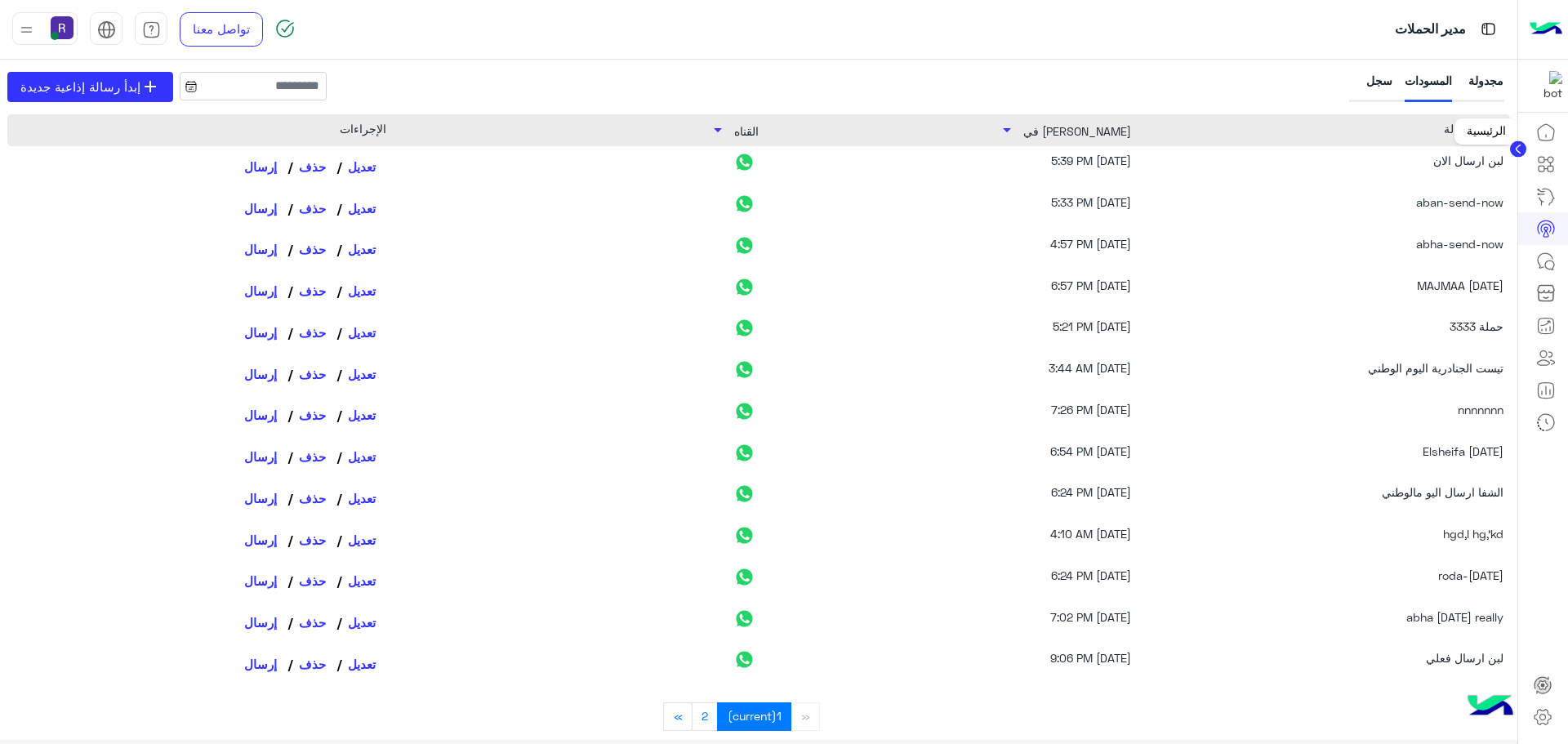
click at [1545, 132] on icon at bounding box center [1546, 132] width 20 height 20
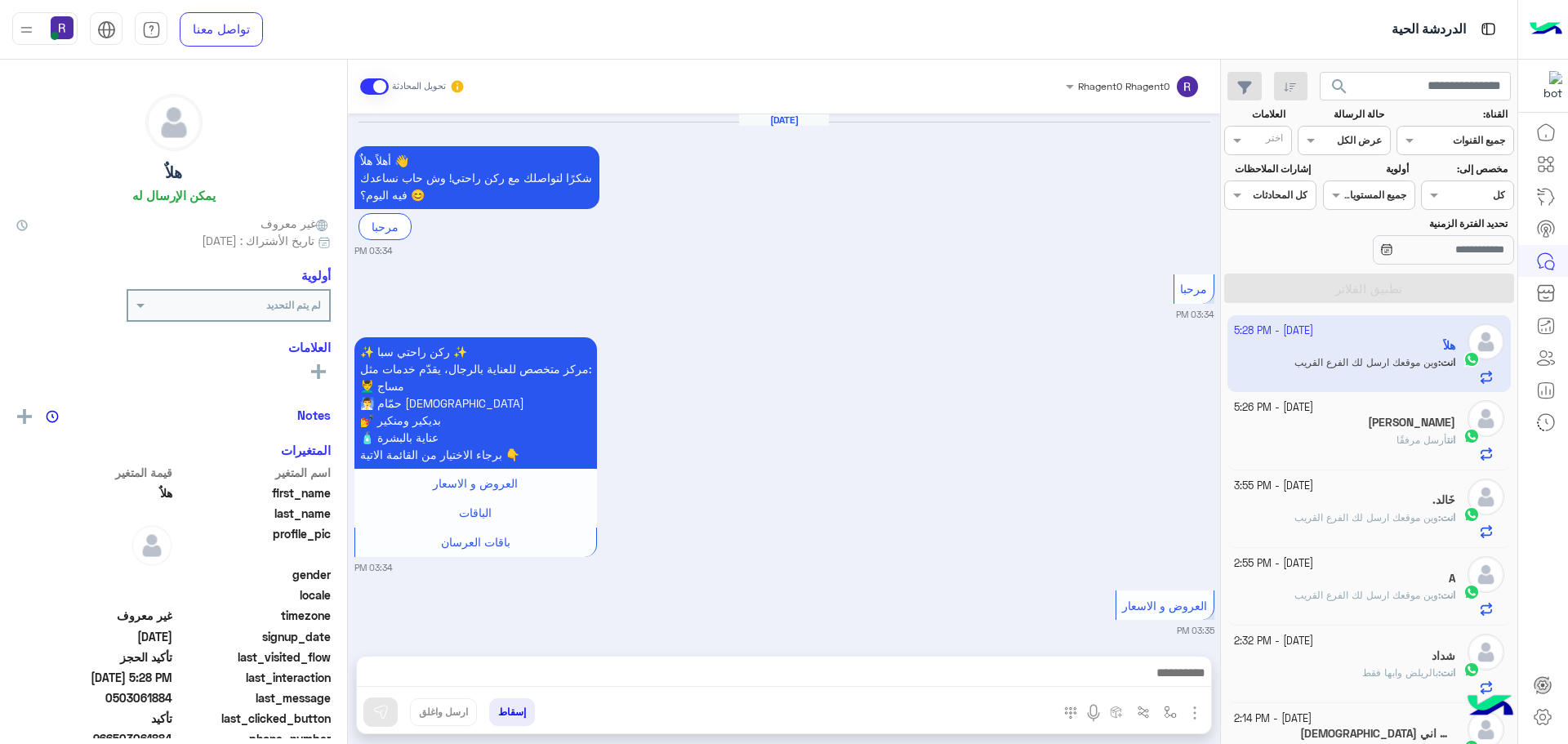
scroll to position [1325, 0]
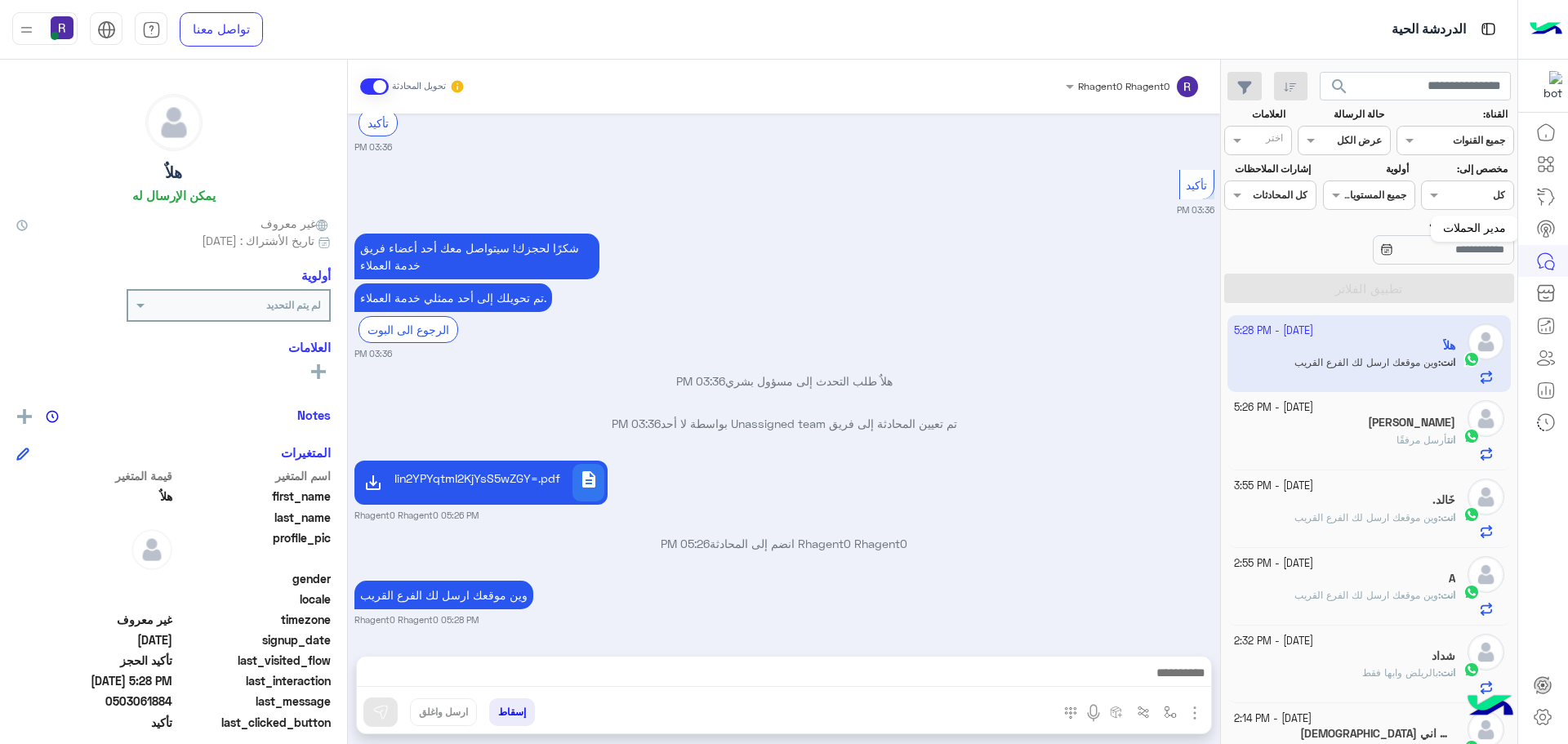
click at [1540, 226] on icon at bounding box center [1546, 228] width 20 height 20
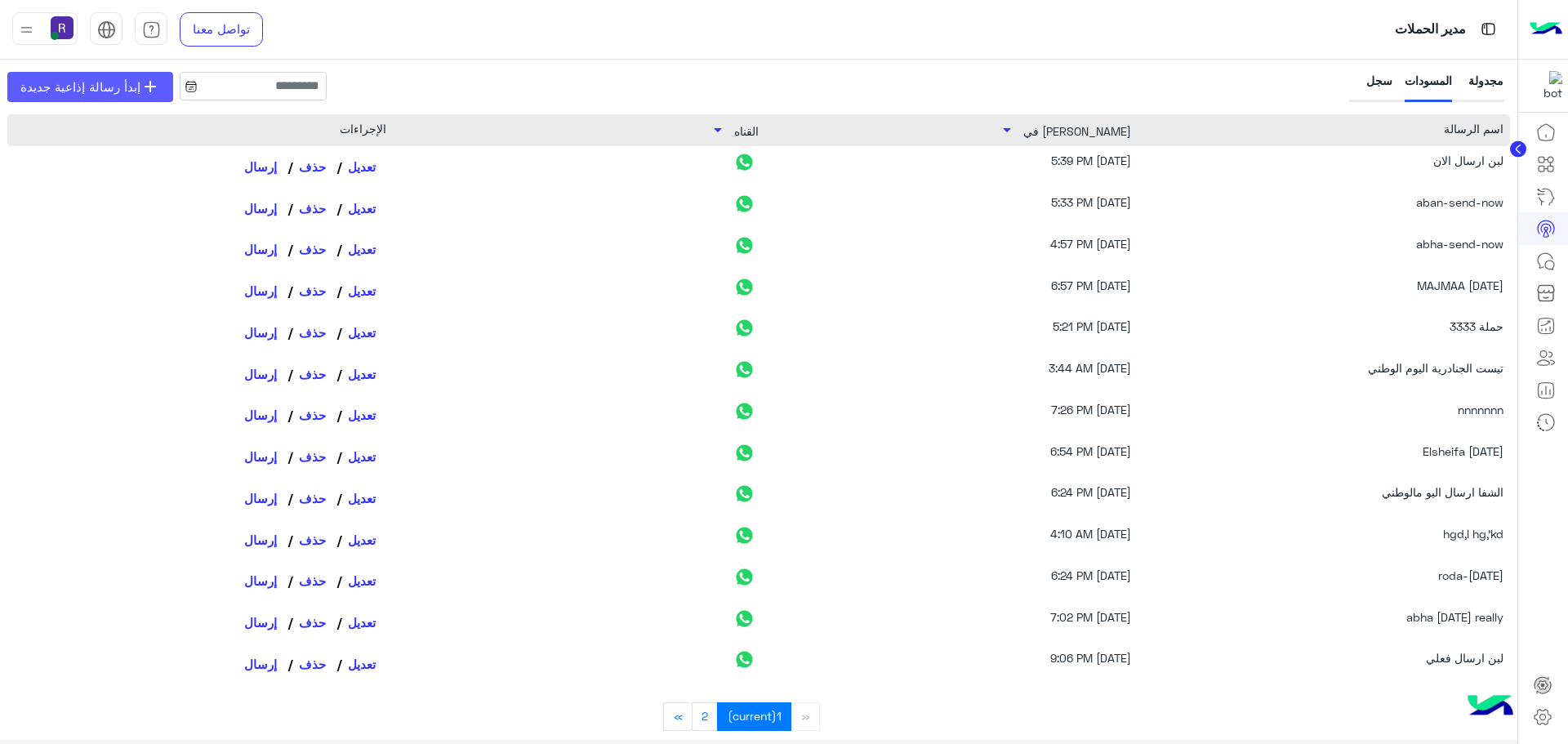
click at [93, 75] on link "add إبدأ رسالة إذاعية جديدة" at bounding box center [90, 87] width 165 height 30
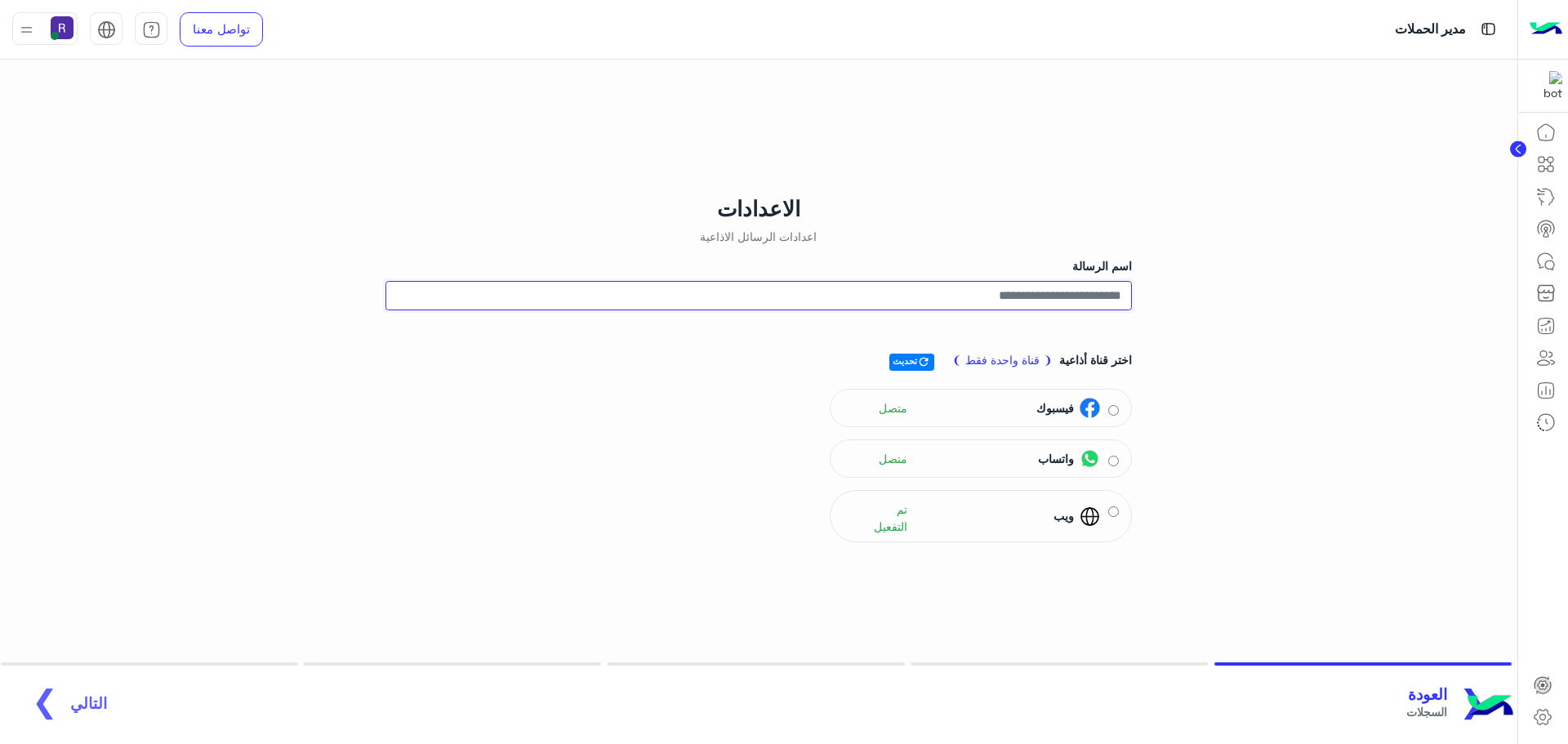
click at [1109, 295] on input "اسم الرسالة" at bounding box center [759, 296] width 747 height 29
click at [1049, 297] on input "**********" at bounding box center [759, 296] width 747 height 29
type input "**********"
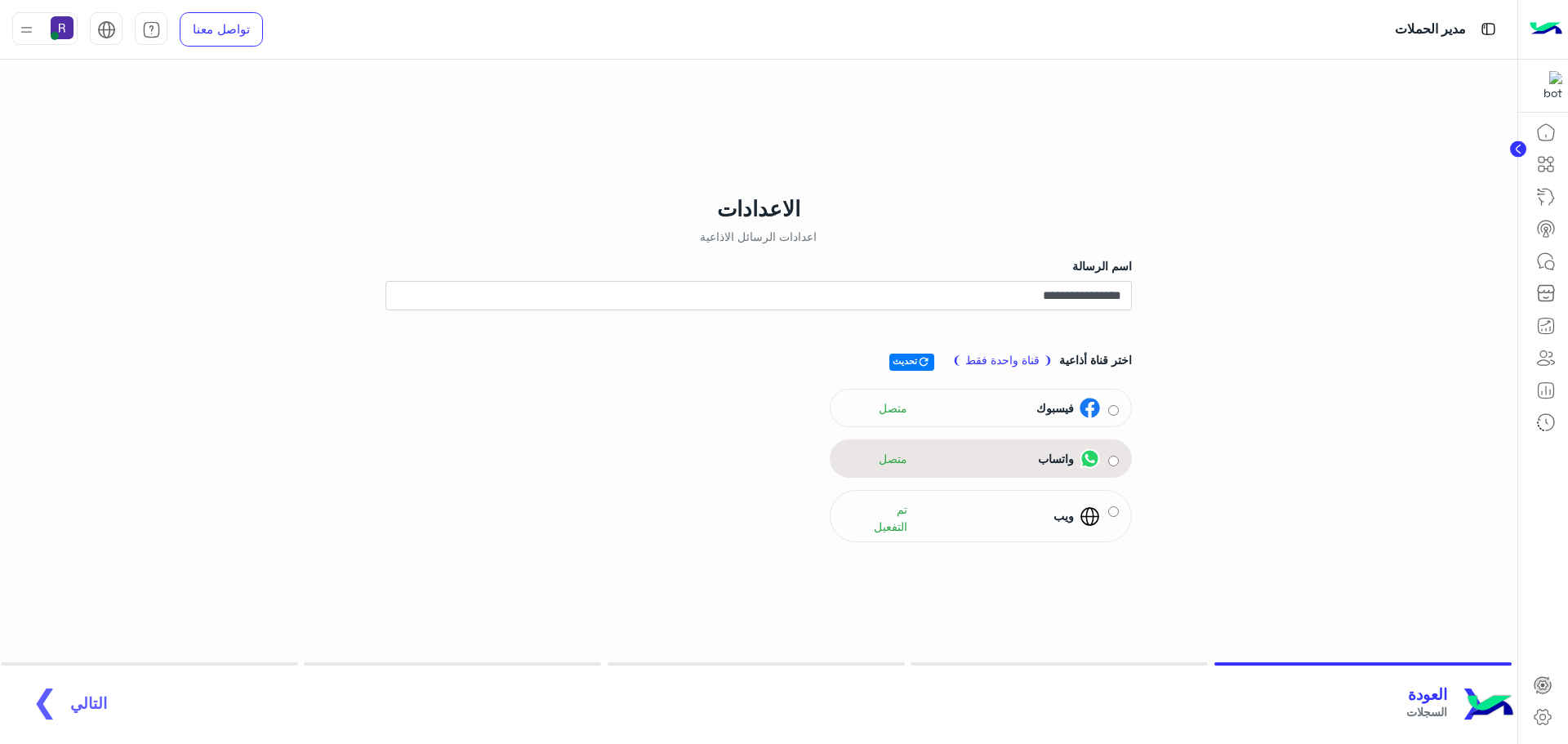
click at [1096, 470] on div "واتساب متصل" at bounding box center [971, 459] width 258 height 25
click at [82, 695] on span "التالي" at bounding box center [88, 694] width 37 height 19
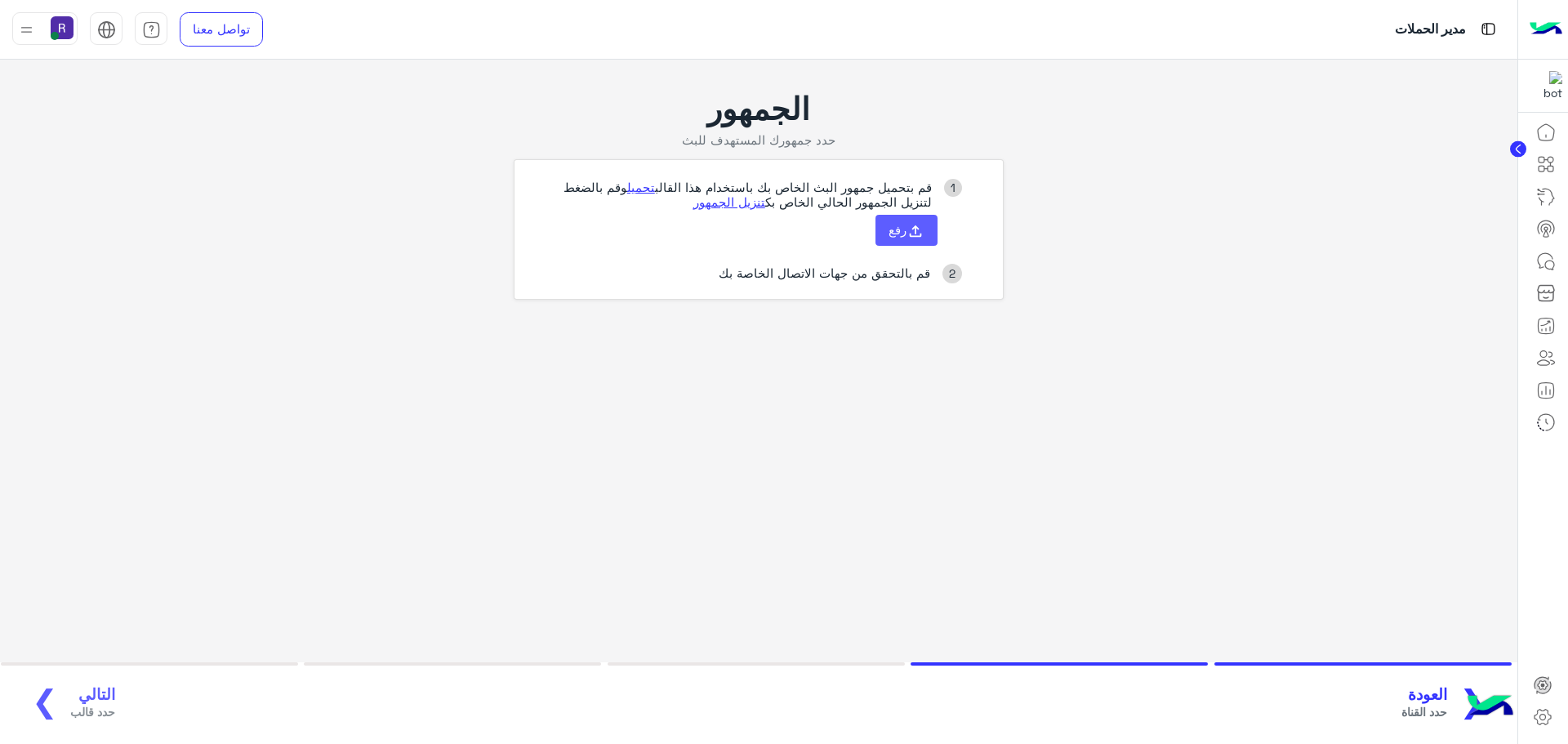
click at [898, 241] on button "رفع" at bounding box center [906, 230] width 62 height 31
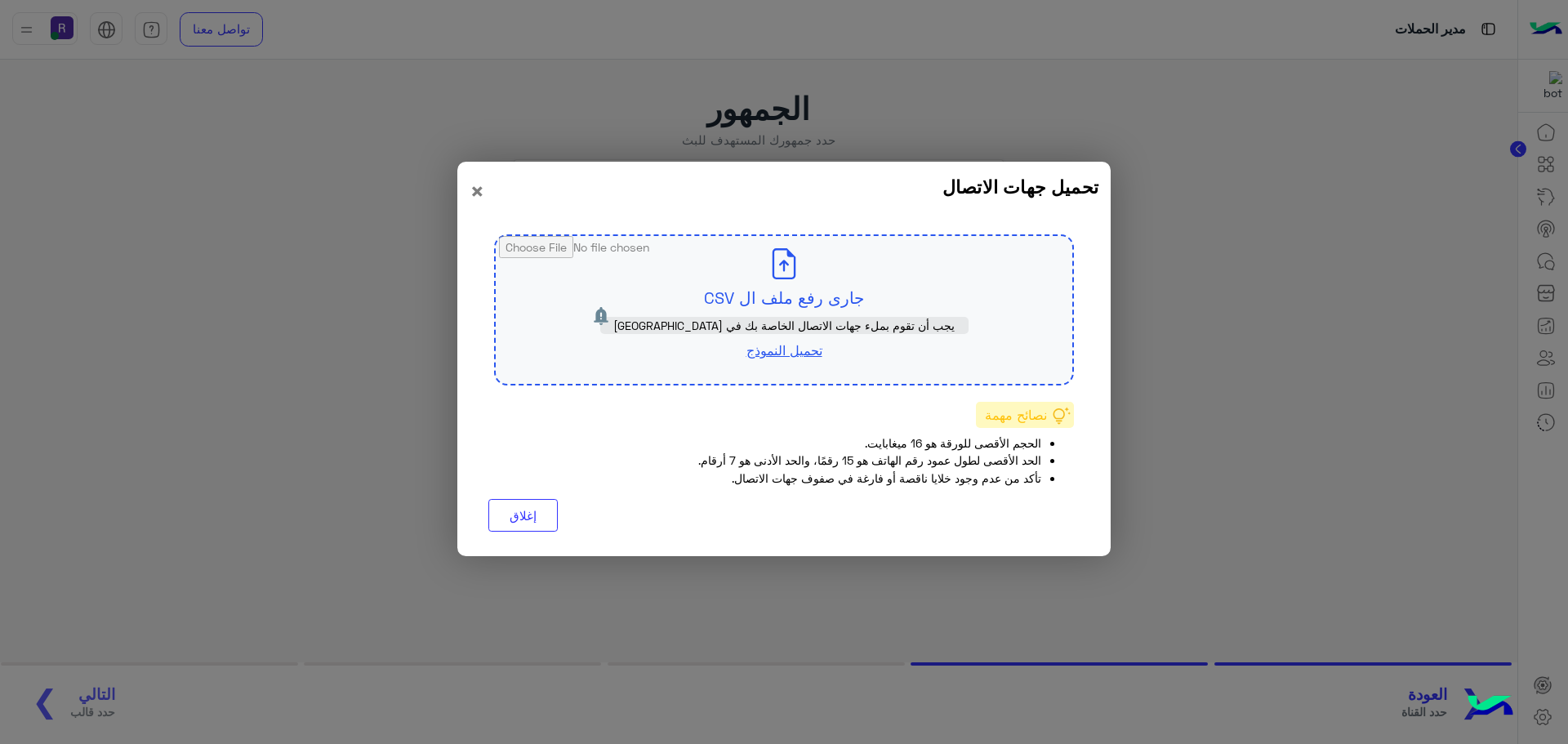
click at [785, 279] on input "file" at bounding box center [784, 309] width 576 height 147
type input "**********"
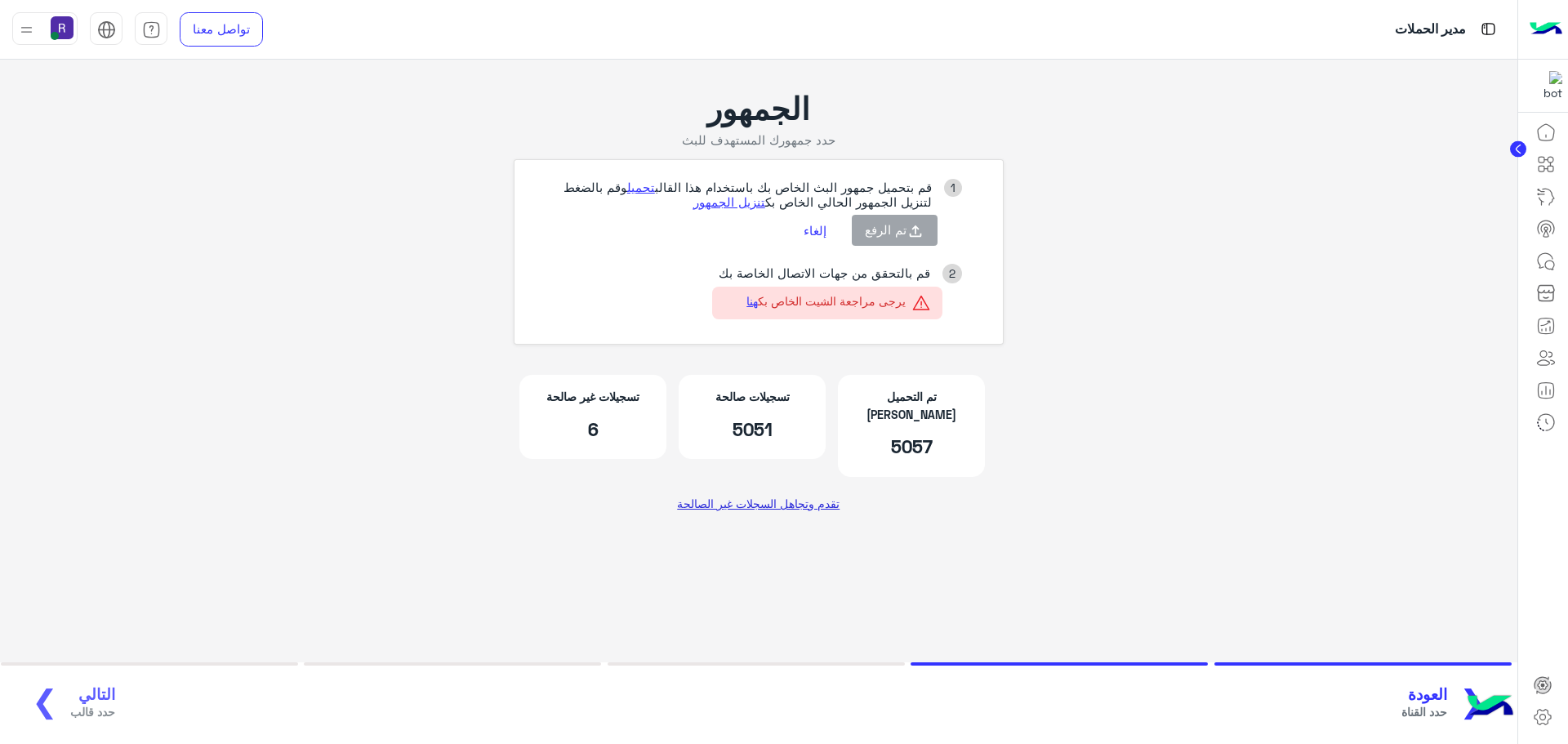
click at [809, 489] on link "تقدم وتجاهل السجلات غير الصالحة" at bounding box center [759, 504] width 175 height 29
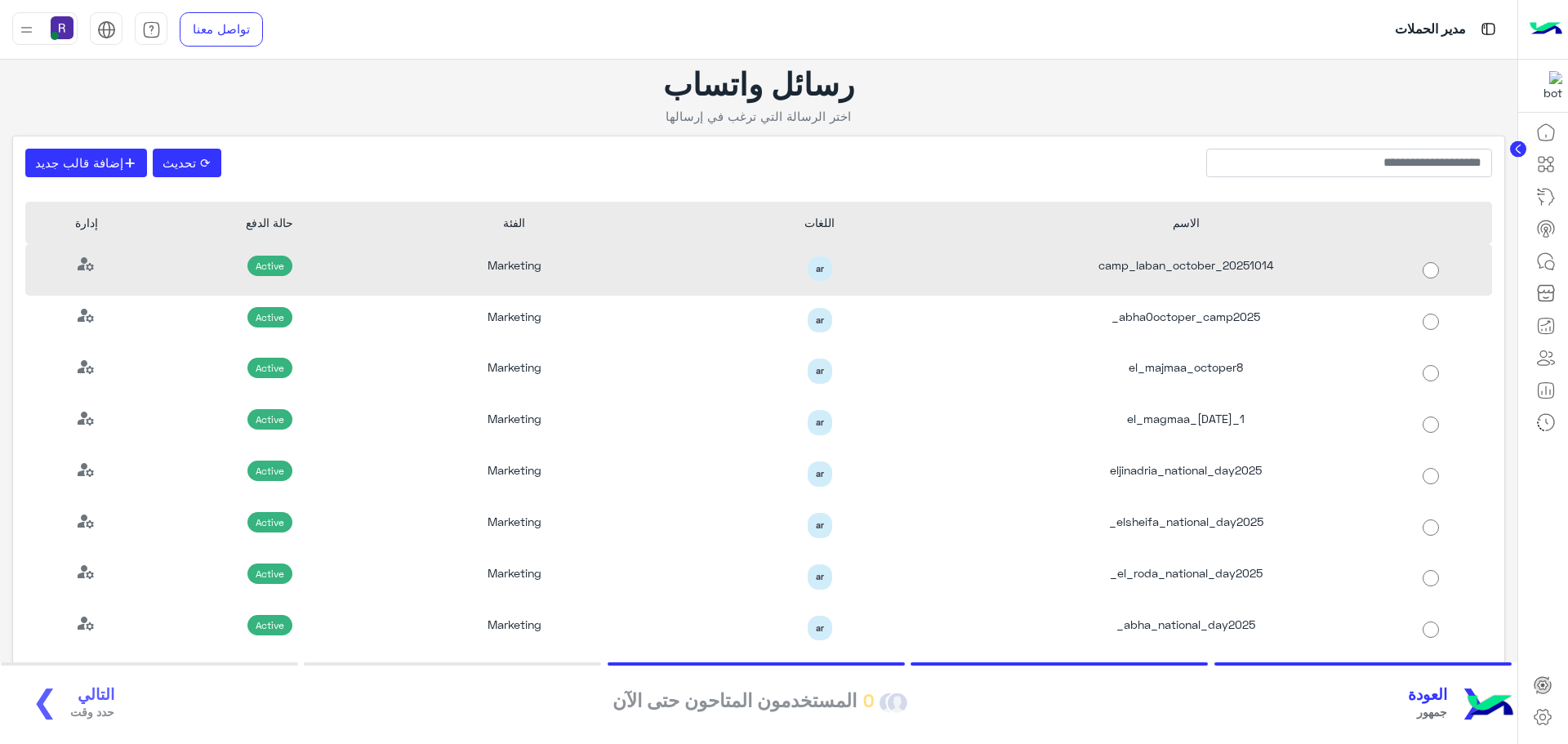
click at [1247, 267] on div "camp_laban_october_20251014" at bounding box center [1187, 270] width 367 height 51
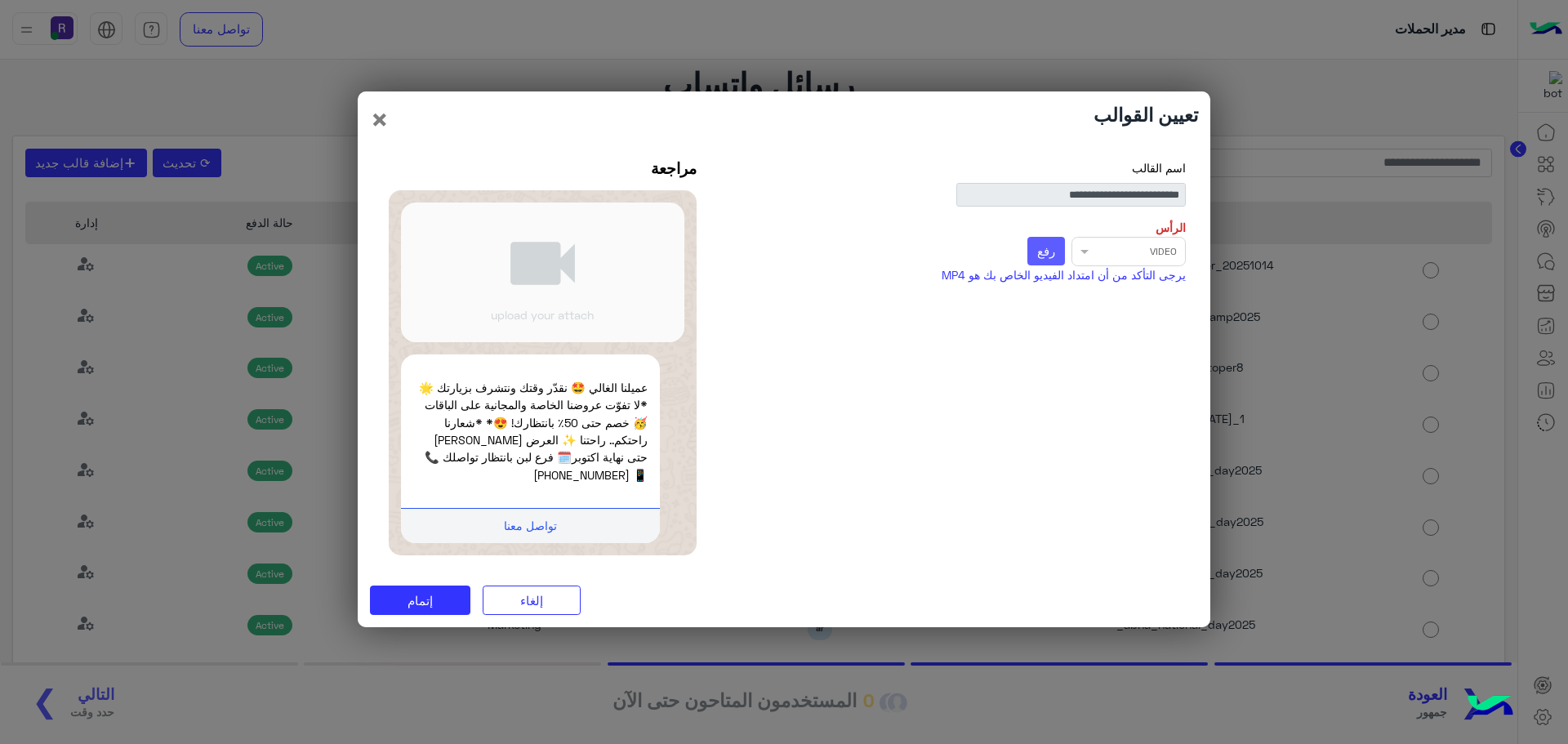
click at [1046, 250] on button "رفع" at bounding box center [1046, 251] width 39 height 29
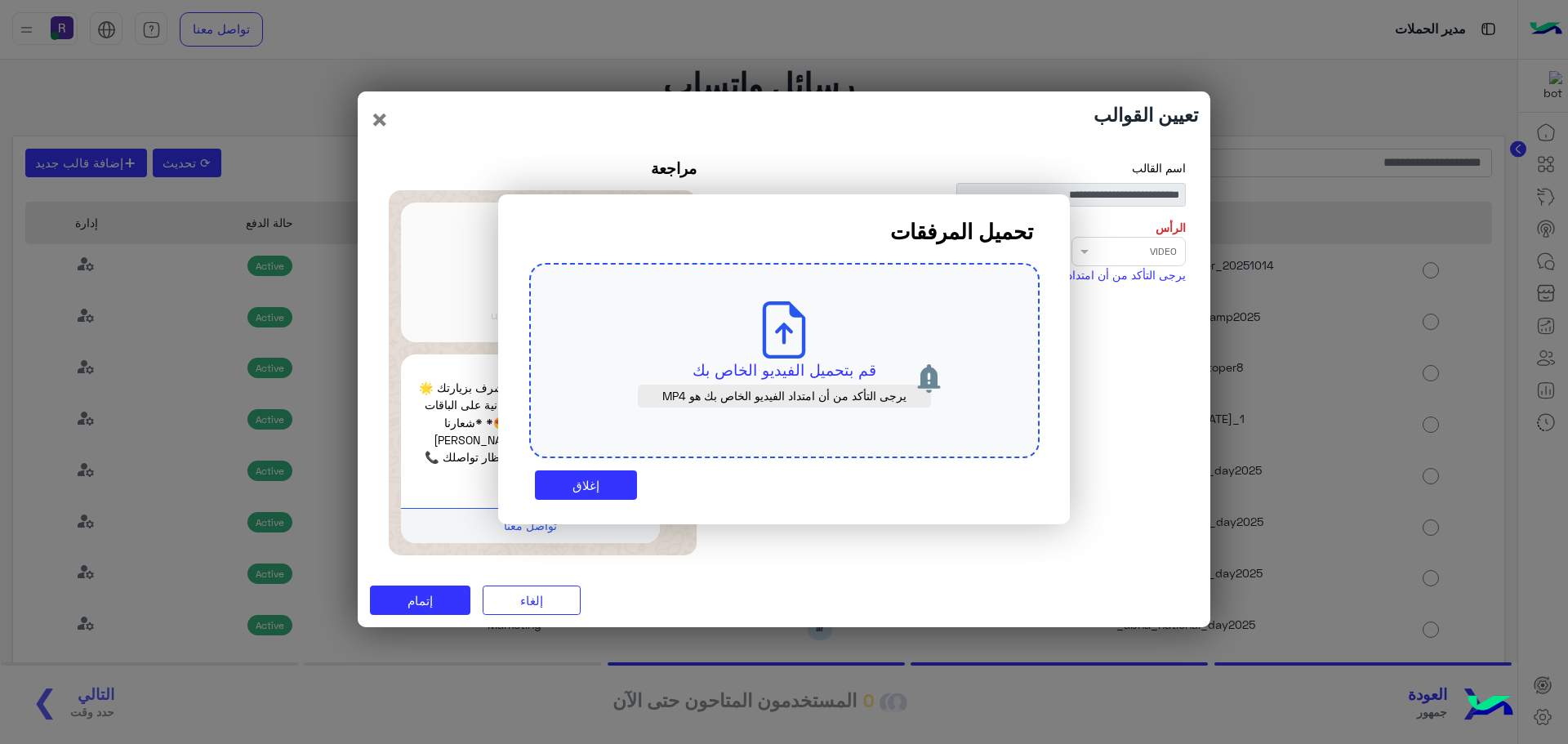
click at [768, 363] on p "قم بتحميل الفيديو الخاص بك" at bounding box center [784, 369] width 434 height 23
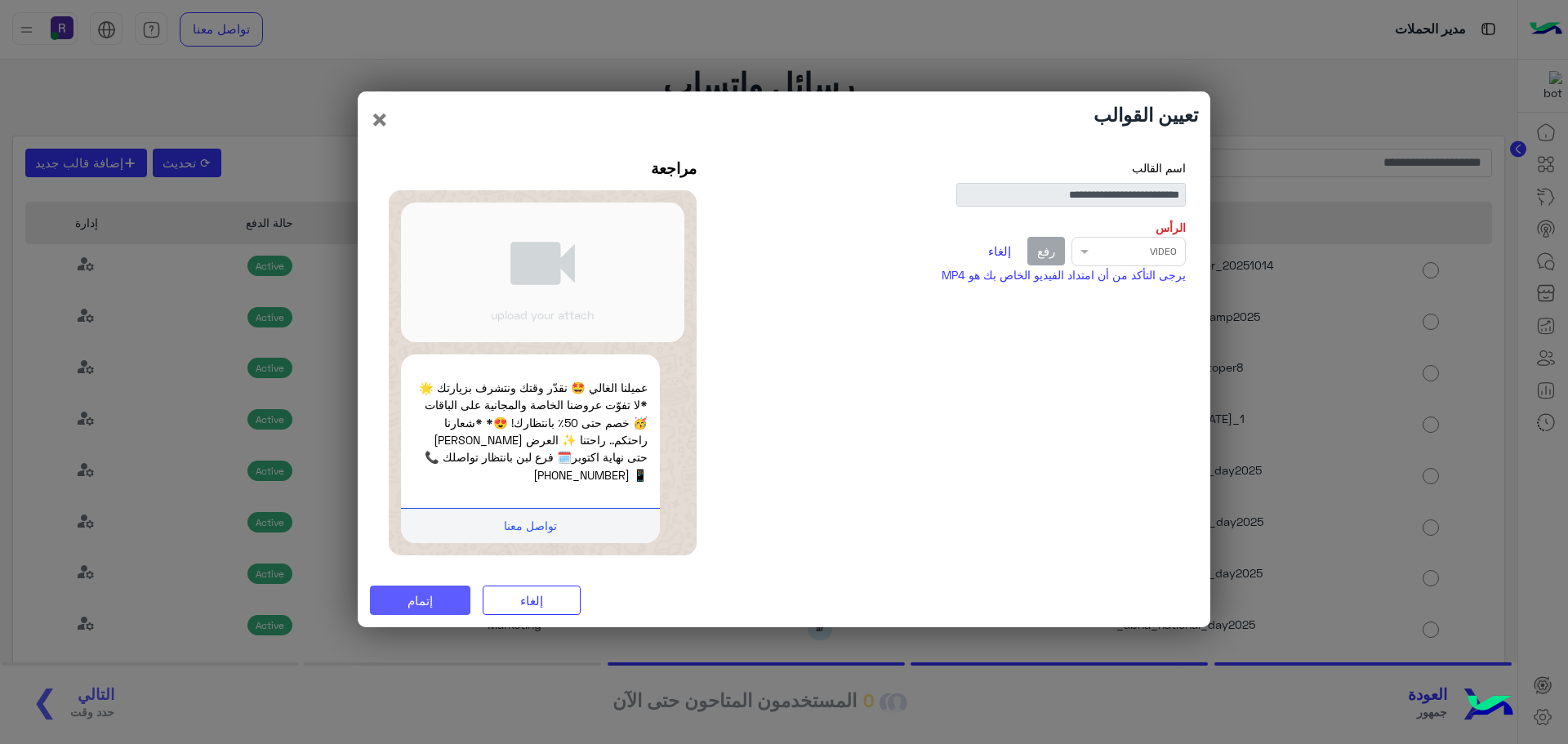
click at [442, 596] on button "إتمام" at bounding box center [419, 600] width 100 height 29
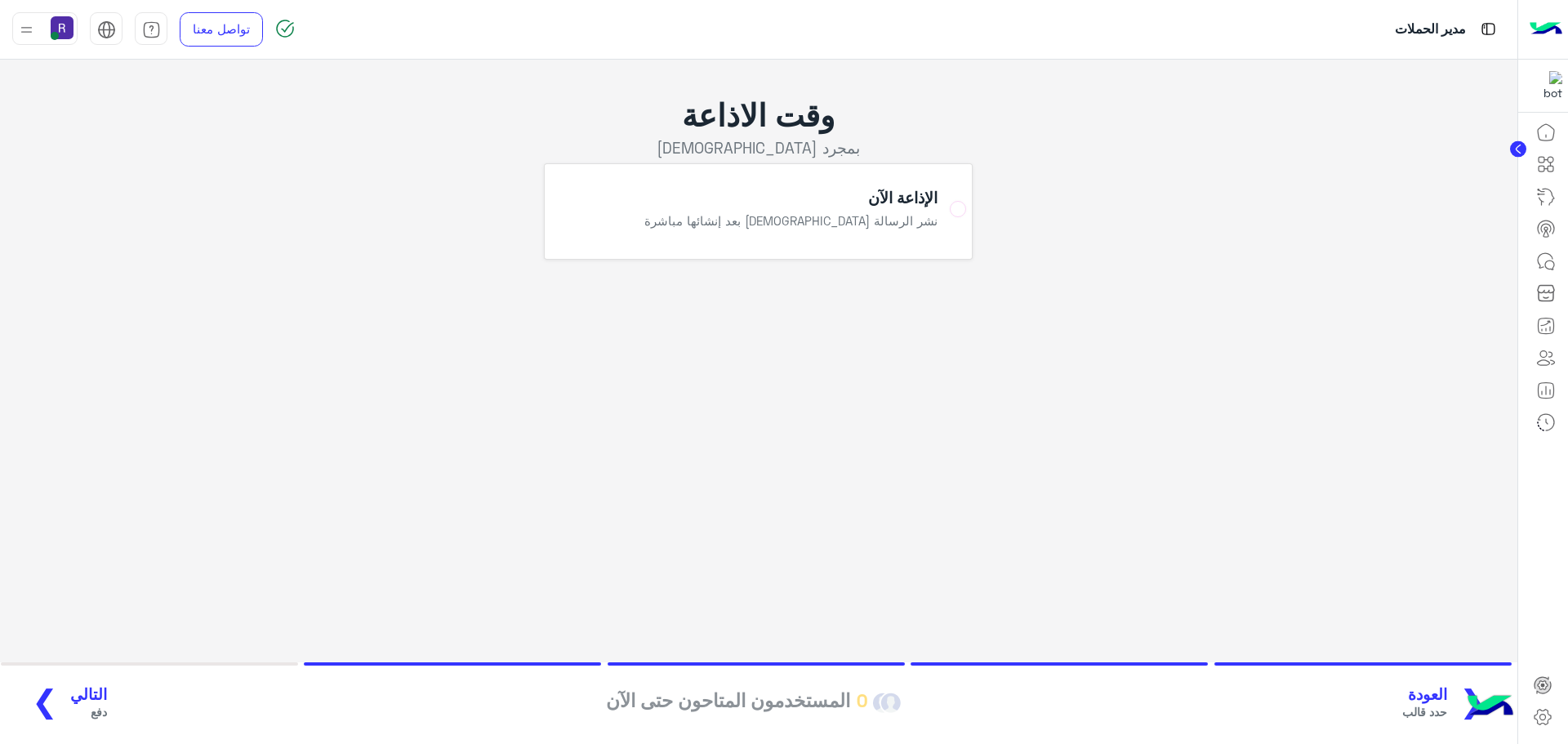
click at [74, 699] on span "التالي" at bounding box center [88, 694] width 37 height 19
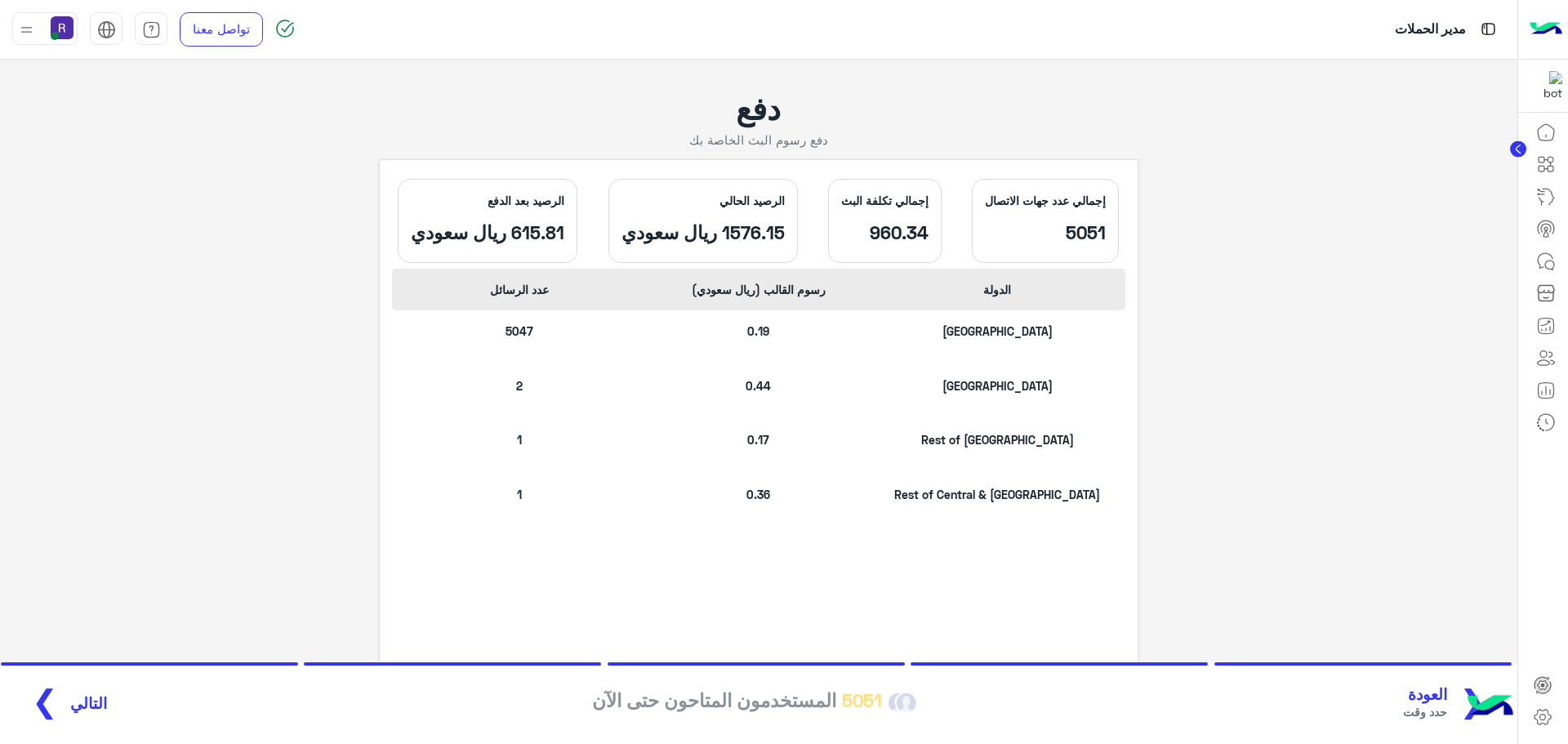
click at [74, 705] on span "التالي" at bounding box center [88, 704] width 37 height 19
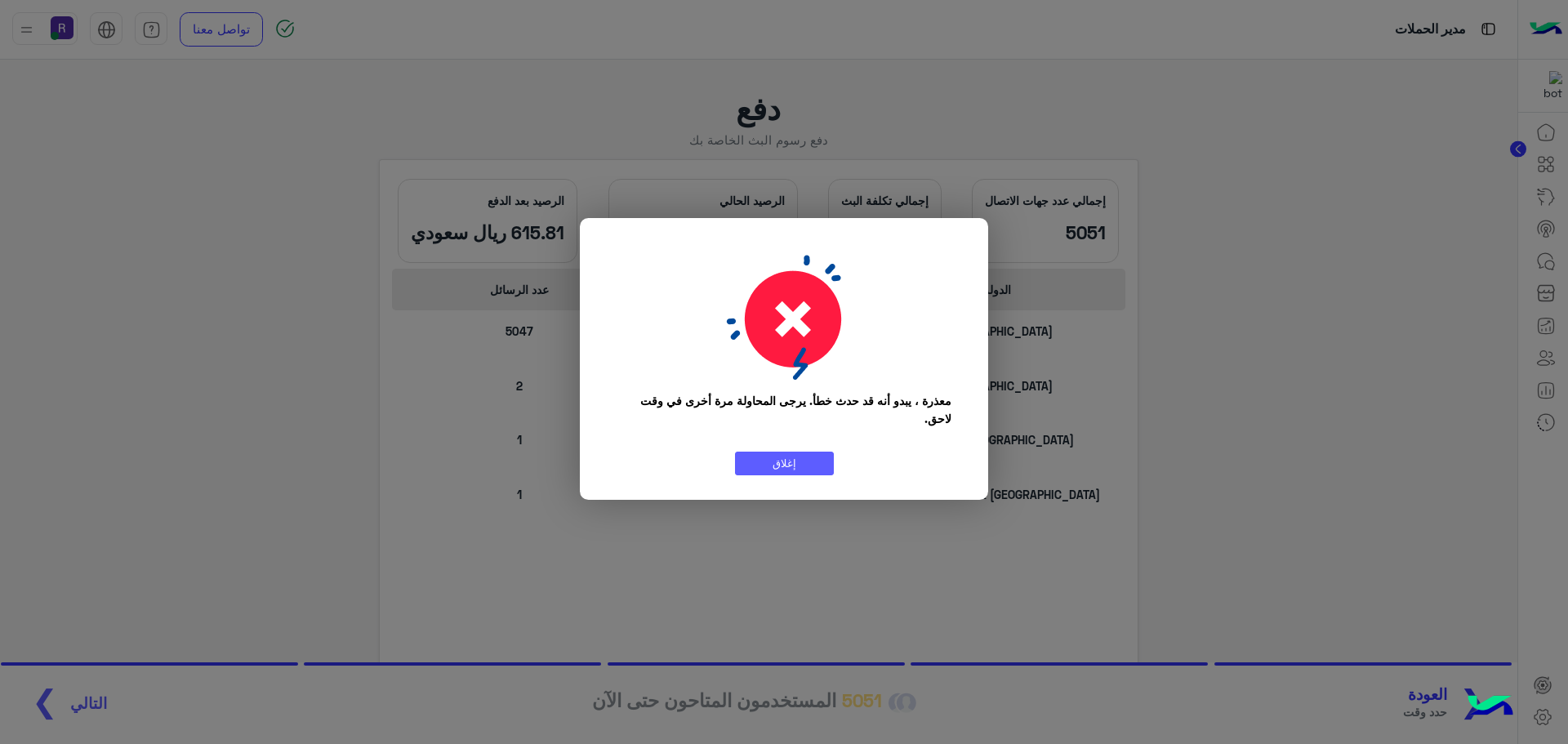
click at [814, 471] on button "إغلاق" at bounding box center [784, 464] width 99 height 24
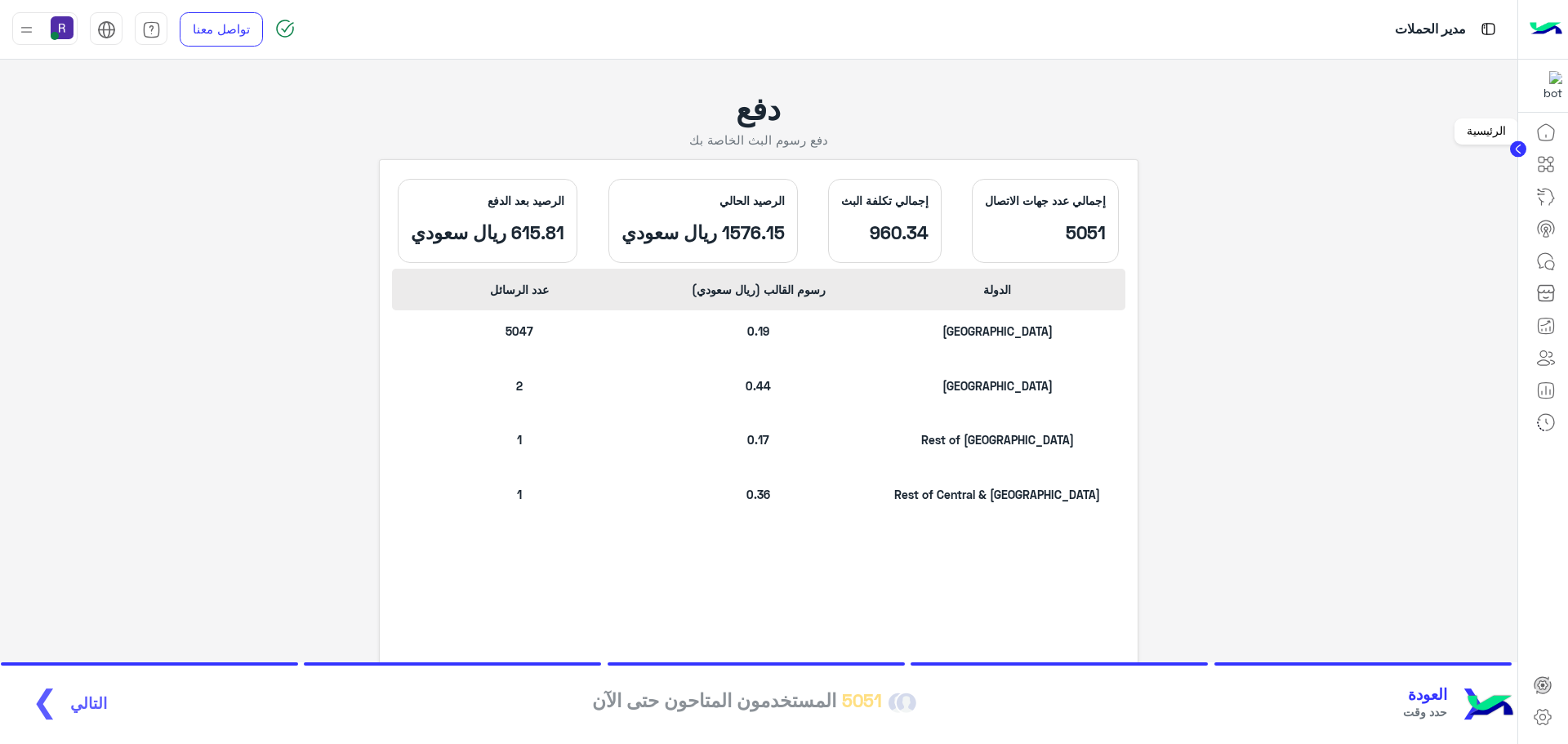
click at [1550, 134] on icon at bounding box center [1546, 132] width 20 height 20
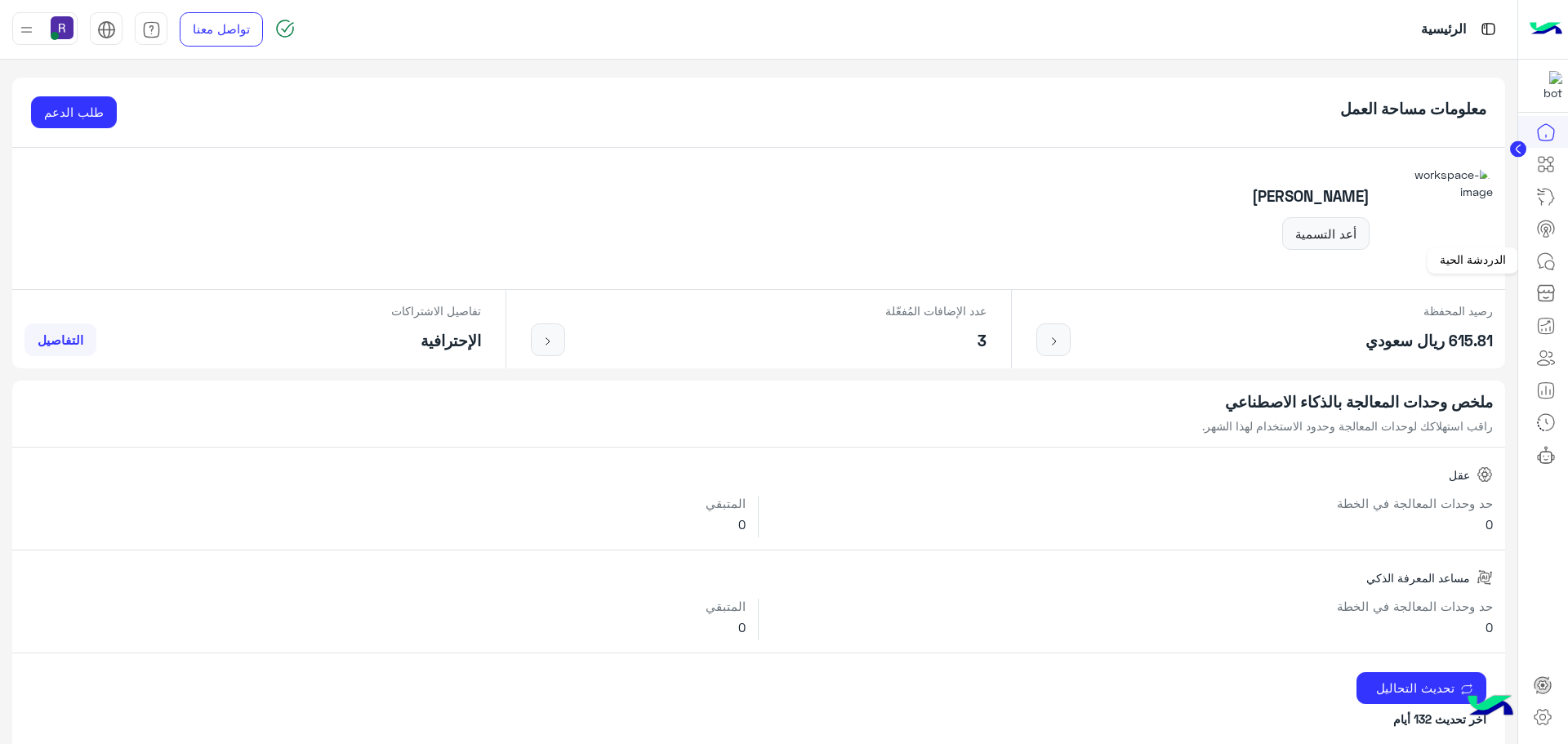
click at [1554, 262] on icon at bounding box center [1546, 261] width 20 height 20
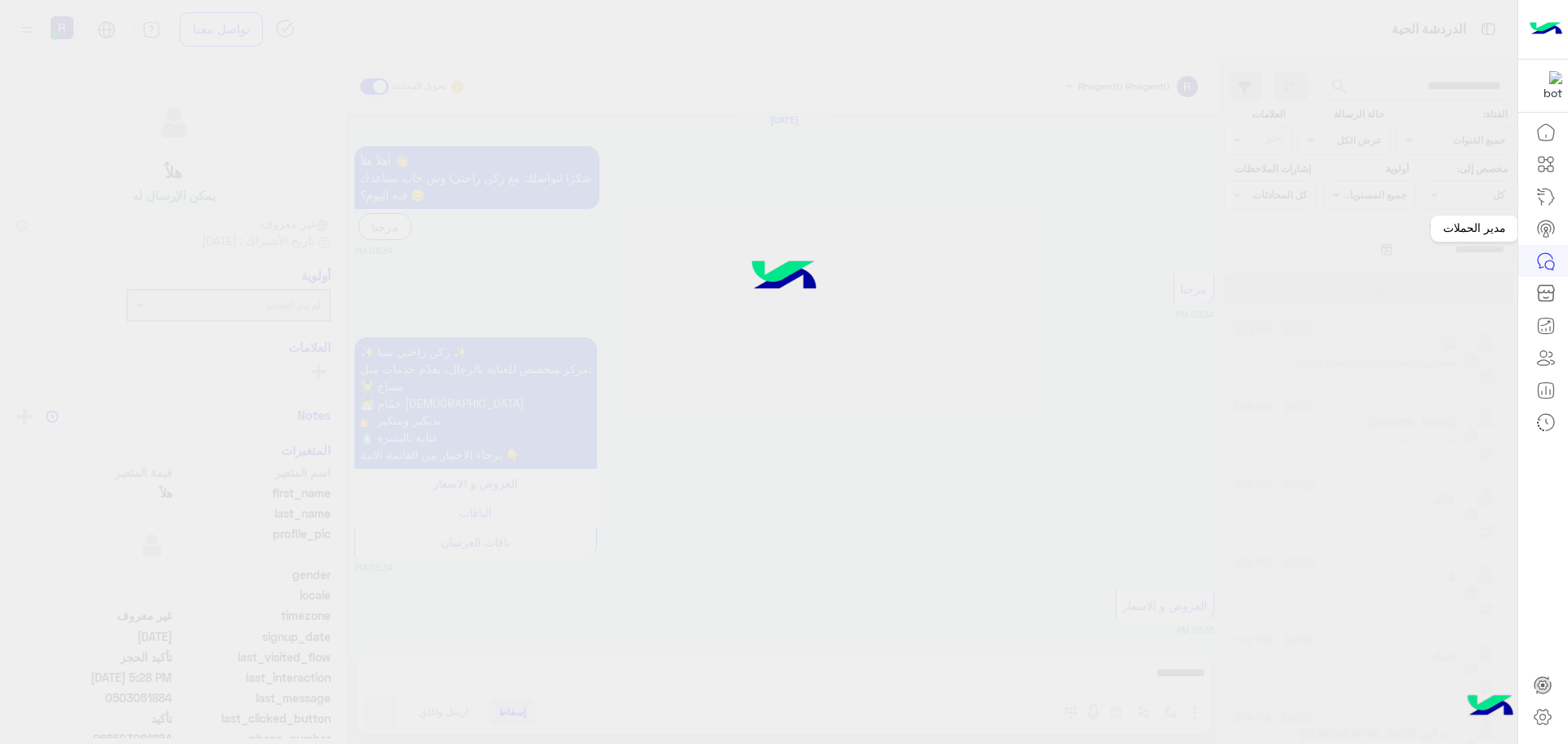
scroll to position [1325, 0]
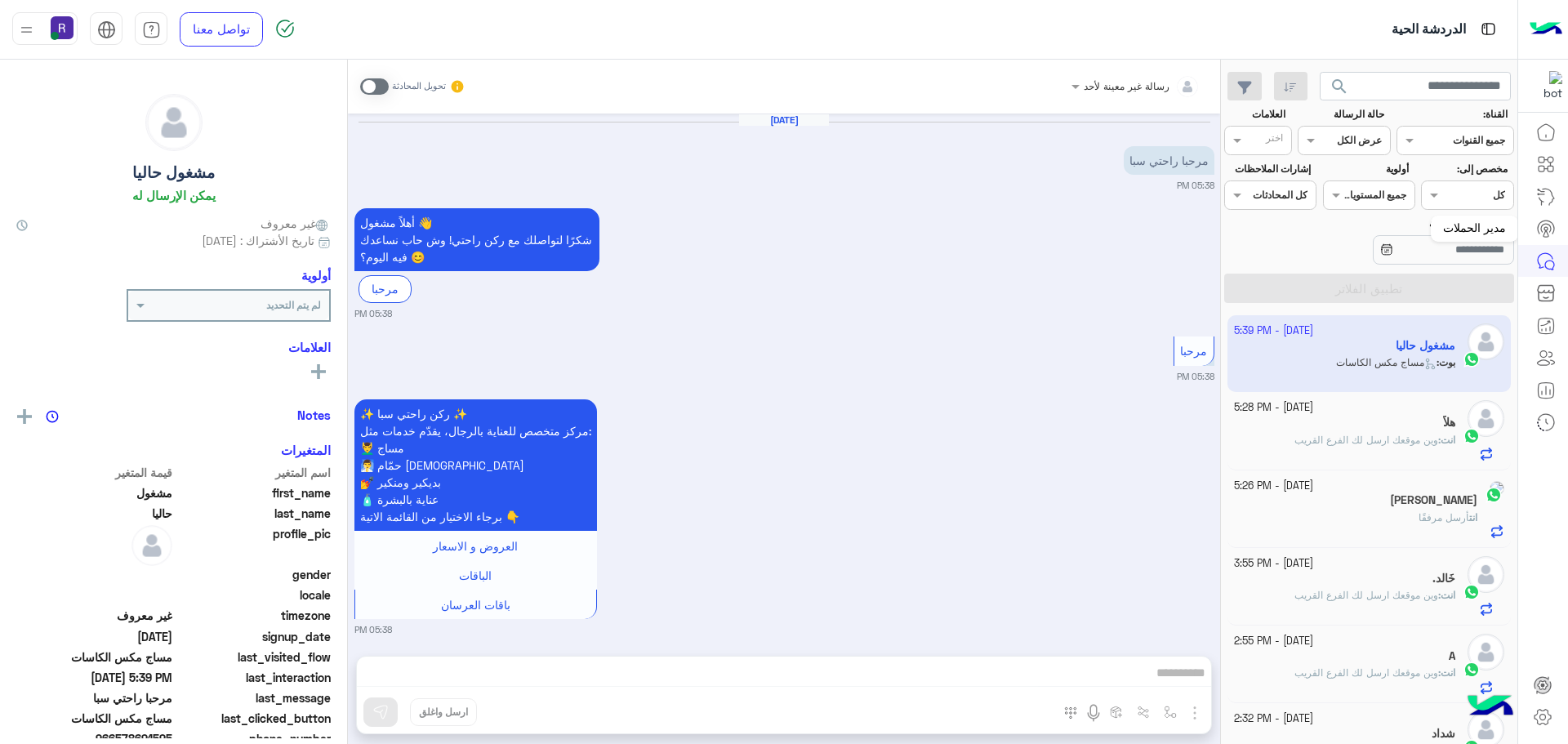
scroll to position [611, 0]
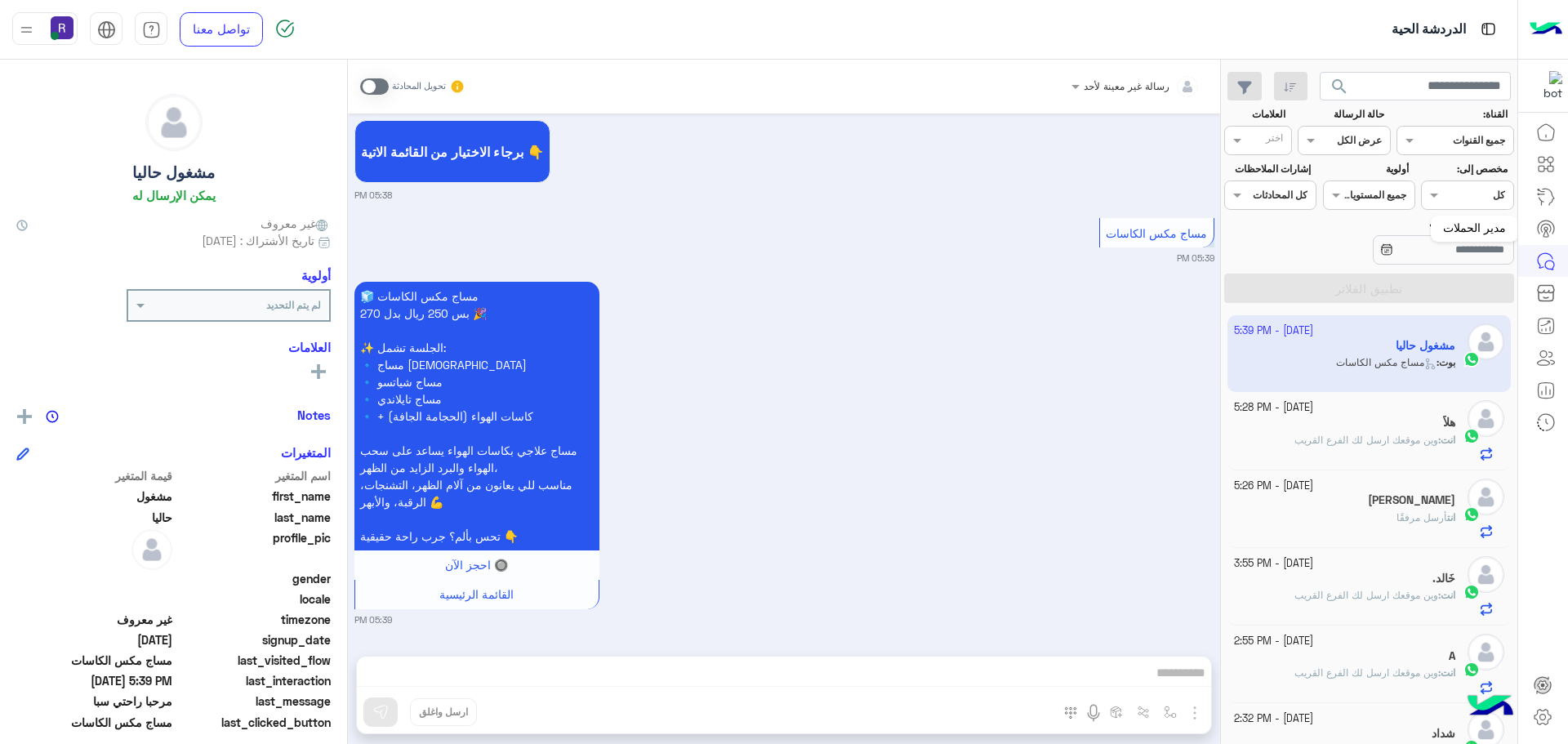
click at [1547, 223] on icon at bounding box center [1546, 228] width 20 height 20
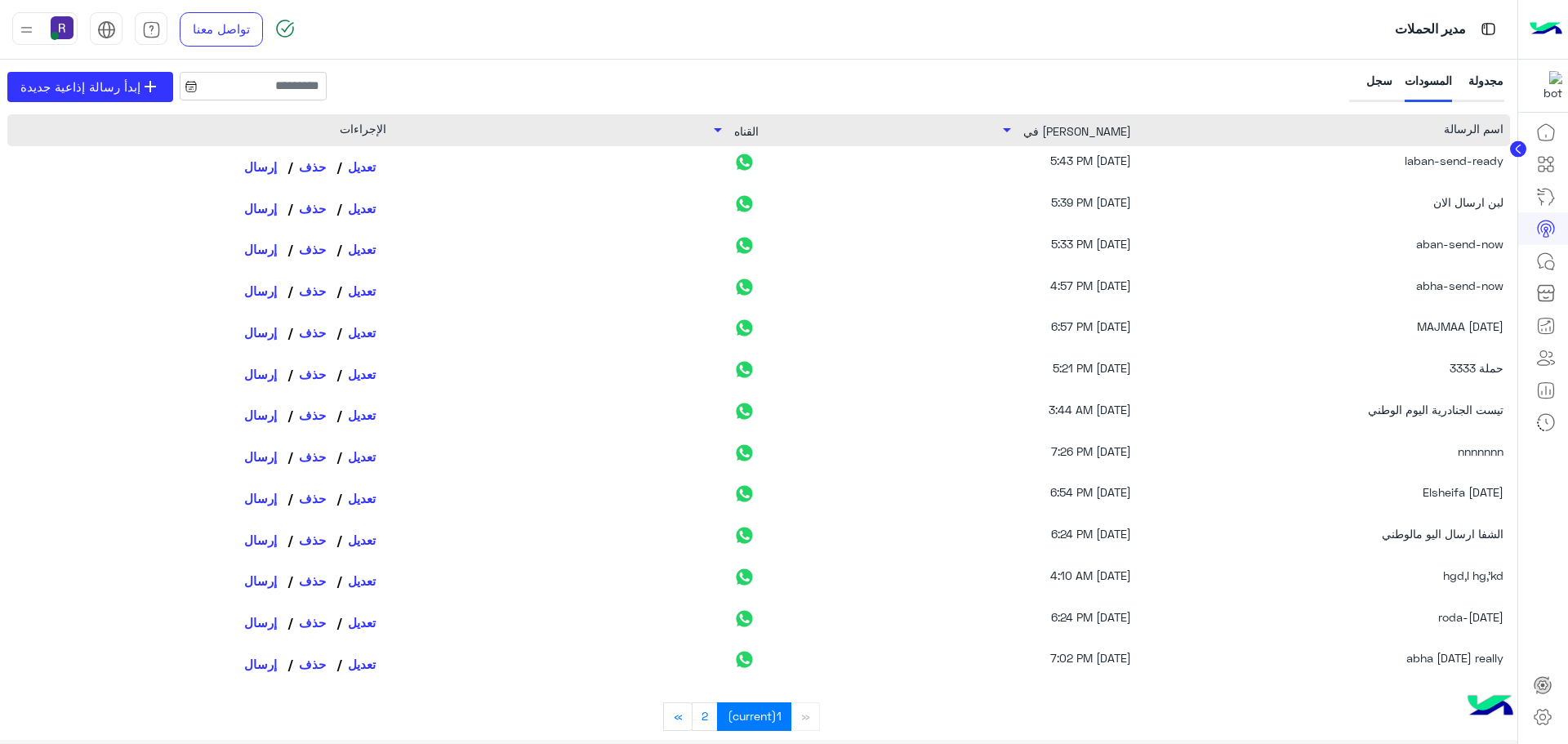
click at [1367, 82] on div "سجل" at bounding box center [1372, 87] width 40 height 30
